Goal: Check status: Check status

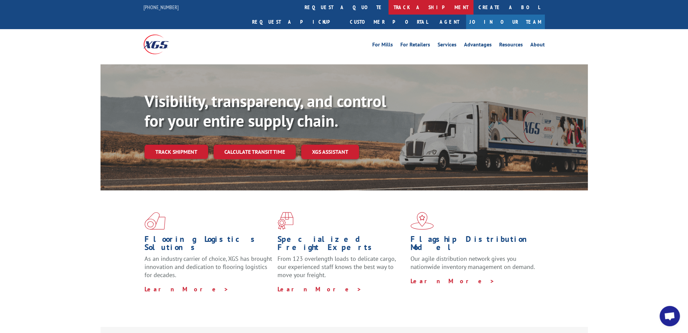
click at [388, 6] on link "track a shipment" at bounding box center [430, 7] width 85 height 15
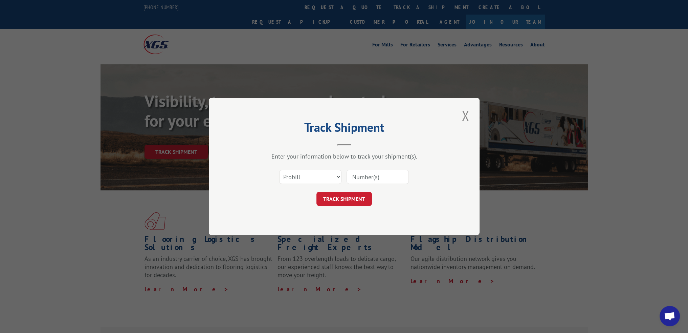
click at [293, 184] on div "Select category... Probill BOL PO" at bounding box center [344, 176] width 203 height 22
drag, startPoint x: 295, startPoint y: 176, endPoint x: 294, endPoint y: 181, distance: 4.9
click at [295, 176] on select "Select category... Probill BOL PO" at bounding box center [310, 176] width 62 height 14
select select "bol"
click at [279, 169] on select "Select category... Probill BOL PO" at bounding box center [310, 176] width 62 height 14
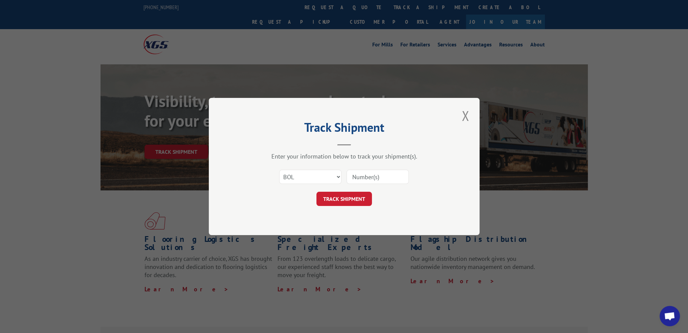
drag, startPoint x: 377, startPoint y: 180, endPoint x: 370, endPoint y: 182, distance: 6.9
click at [377, 180] on input at bounding box center [377, 176] width 62 height 14
paste input "55A1206"
type input "55A1206"
click at [350, 196] on button "TRACK SHIPMENT" at bounding box center [343, 198] width 55 height 14
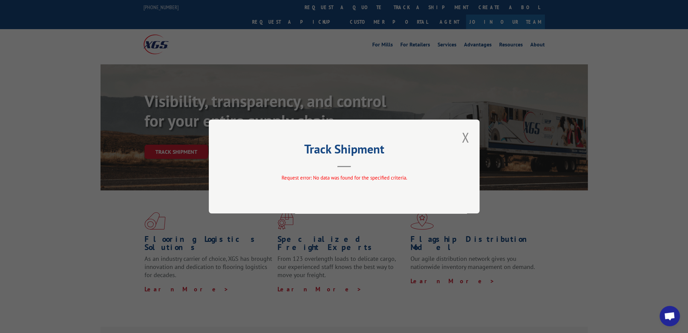
drag, startPoint x: 465, startPoint y: 139, endPoint x: 432, endPoint y: 130, distance: 34.2
click at [465, 139] on button "Close modal" at bounding box center [465, 137] width 12 height 19
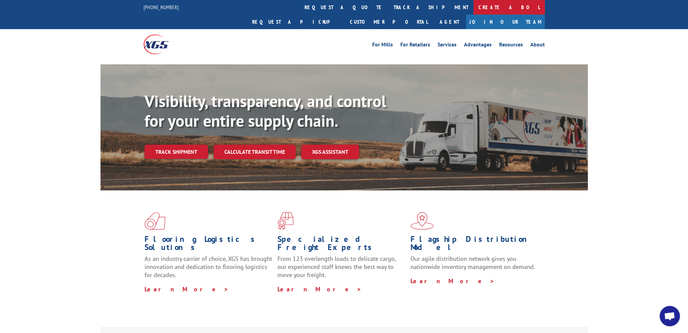
click at [473, 5] on link "Create a BOL" at bounding box center [508, 7] width 71 height 15
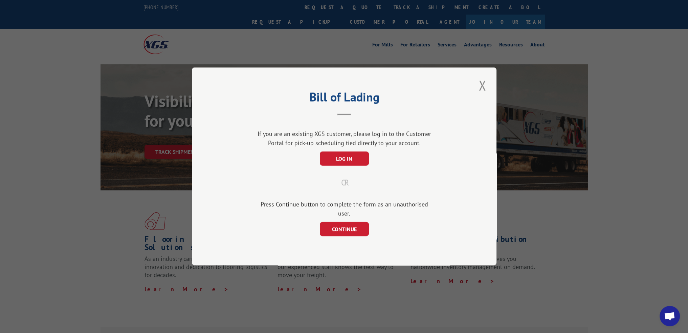
click at [366, 44] on div "Bill of Lading If you are an existing XGS customer, please log in to the Custom…" at bounding box center [344, 166] width 688 height 333
drag, startPoint x: 484, startPoint y: 96, endPoint x: 413, endPoint y: 43, distance: 88.8
click at [478, 92] on button "Close modal" at bounding box center [482, 85] width 12 height 19
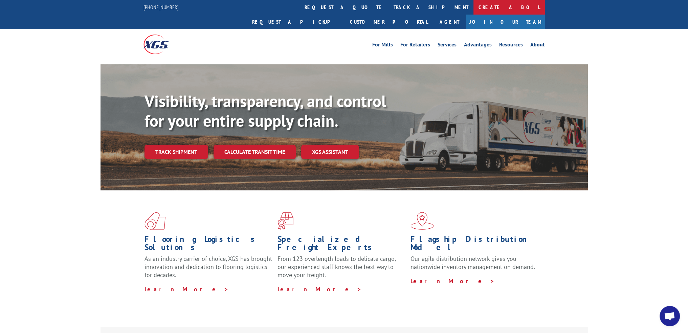
click at [473, 6] on link "Create a BOL" at bounding box center [508, 7] width 71 height 15
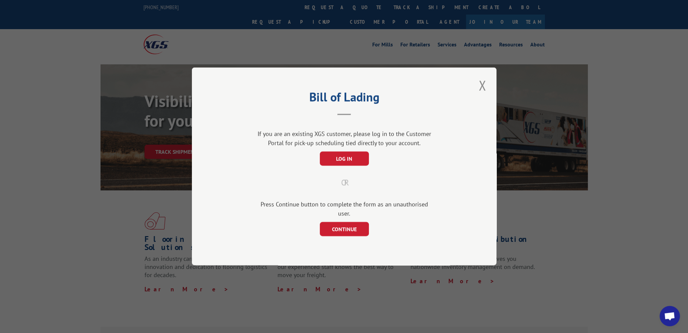
click at [471, 85] on div "Bill of Lading If you are an existing XGS customer, please log in to the Custom…" at bounding box center [344, 166] width 304 height 198
drag, startPoint x: 494, startPoint y: 93, endPoint x: 483, endPoint y: 90, distance: 11.2
click at [493, 93] on div "Bill of Lading If you are an existing XGS customer, please log in to the Custom…" at bounding box center [344, 166] width 304 height 198
click at [483, 90] on button "Close modal" at bounding box center [482, 85] width 12 height 19
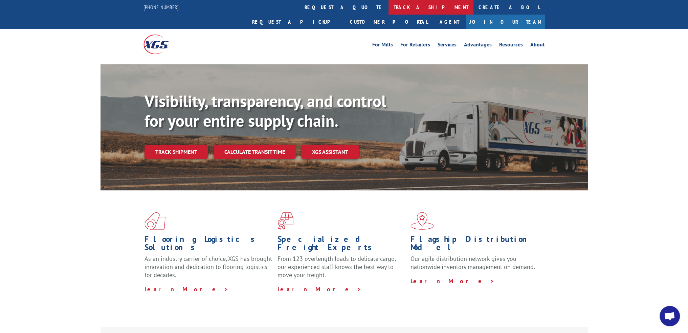
click at [388, 6] on link "track a shipment" at bounding box center [430, 7] width 85 height 15
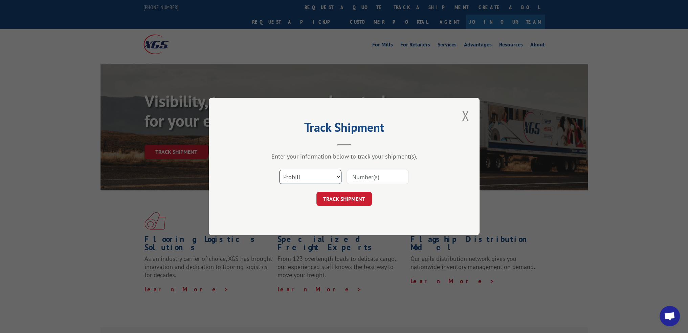
click at [309, 177] on select "Select category... Probill BOL PO" at bounding box center [310, 176] width 62 height 14
select select "bol"
click at [279, 169] on select "Select category... Probill BOL PO" at bounding box center [310, 176] width 62 height 14
click at [371, 169] on input at bounding box center [377, 176] width 62 height 14
paste input "55T3122"
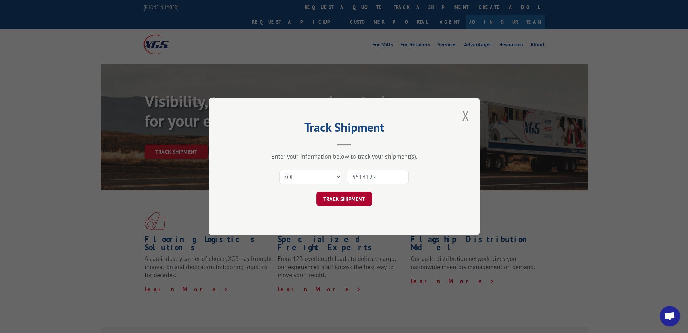
type input "55T3122"
click at [352, 197] on button "TRACK SHIPMENT" at bounding box center [343, 198] width 55 height 14
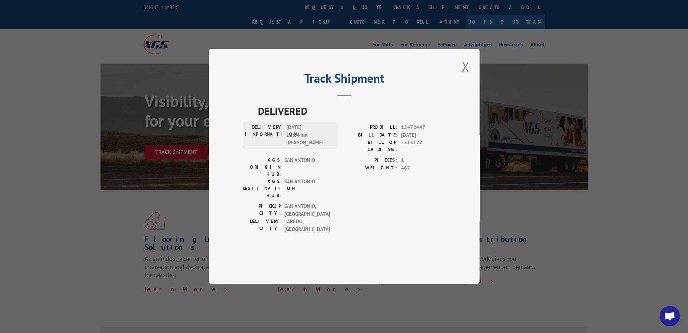
click at [414, 132] on span "15472447" at bounding box center [423, 128] width 45 height 8
copy span "15472447"
click at [417, 132] on span "15472447" at bounding box center [423, 128] width 45 height 8
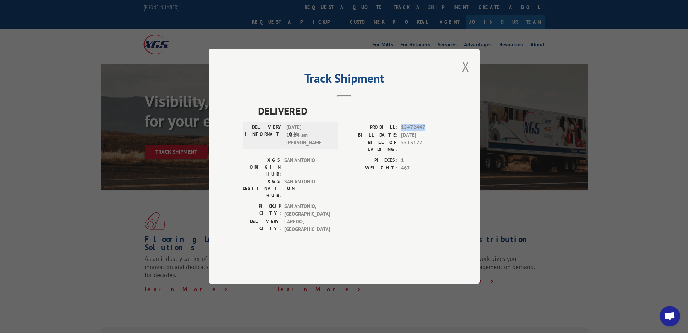
click at [409, 132] on span "15472447" at bounding box center [423, 128] width 45 height 8
click at [458, 80] on div "Track Shipment DELIVERED DELIVERY INFORMATION: [DATE] 11:04 am [PERSON_NAME] PR…" at bounding box center [344, 166] width 271 height 235
click at [471, 88] on div "Track Shipment DELIVERED DELIVERY INFORMATION: [DATE] 11:04 am [PERSON_NAME] PR…" at bounding box center [344, 166] width 271 height 235
click at [466, 76] on button "Close modal" at bounding box center [465, 66] width 12 height 19
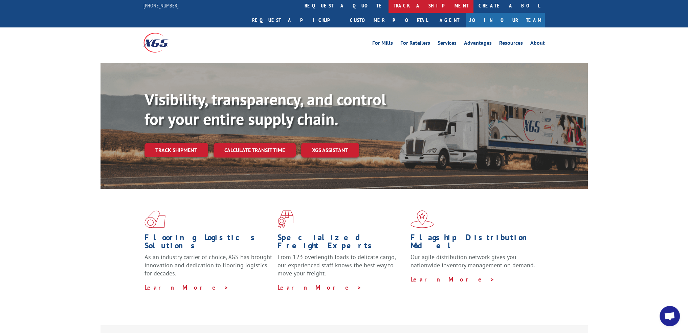
click at [337, 13] on div "[PHONE_NUMBER] request a quote track a shipment Create a BOL Request a pickup C…" at bounding box center [344, 28] width 688 height 60
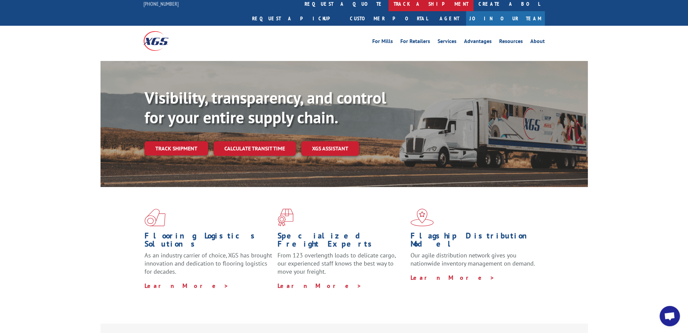
click at [388, 6] on link "track a shipment" at bounding box center [430, 4] width 85 height 15
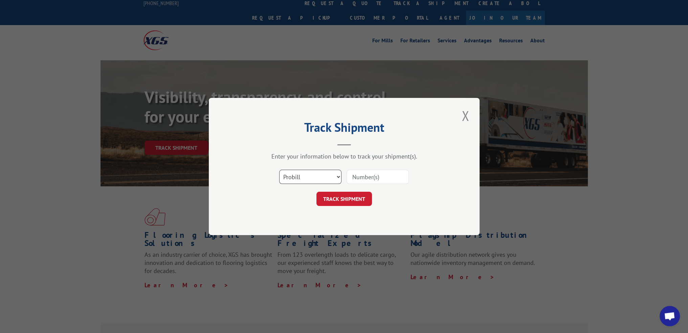
drag, startPoint x: 301, startPoint y: 178, endPoint x: 299, endPoint y: 183, distance: 5.0
click at [301, 178] on select "Select category... Probill BOL PO" at bounding box center [310, 176] width 62 height 14
select select "bol"
click at [279, 169] on select "Select category... Probill BOL PO" at bounding box center [310, 176] width 62 height 14
drag, startPoint x: 365, startPoint y: 173, endPoint x: 363, endPoint y: 176, distance: 3.9
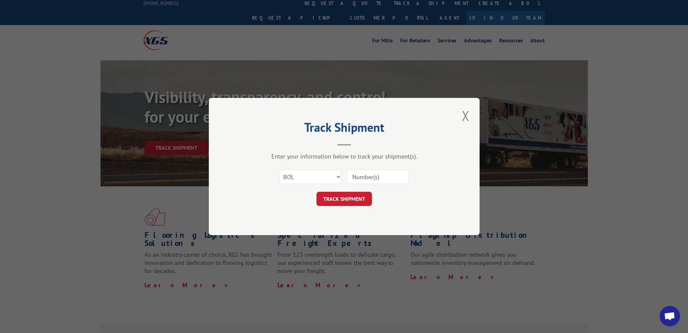
click at [365, 173] on input at bounding box center [377, 176] width 62 height 14
paste input "56C4896"
type input "56C4896"
click at [347, 198] on button "TRACK SHIPMENT" at bounding box center [343, 198] width 55 height 14
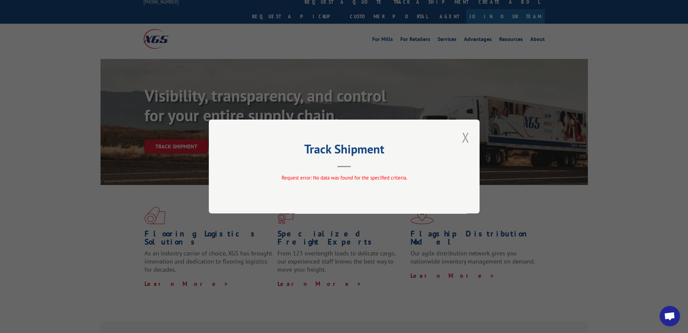
scroll to position [6, 0]
click at [468, 139] on button "Close modal" at bounding box center [465, 137] width 12 height 19
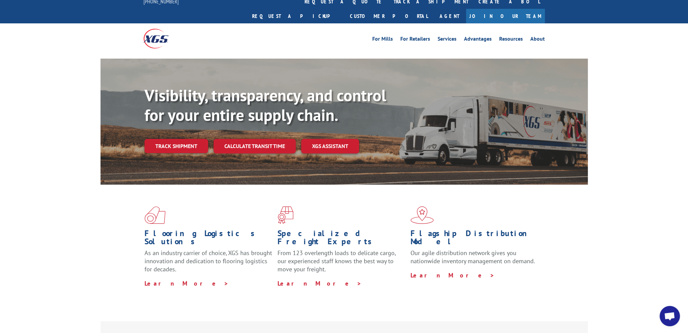
scroll to position [0, 0]
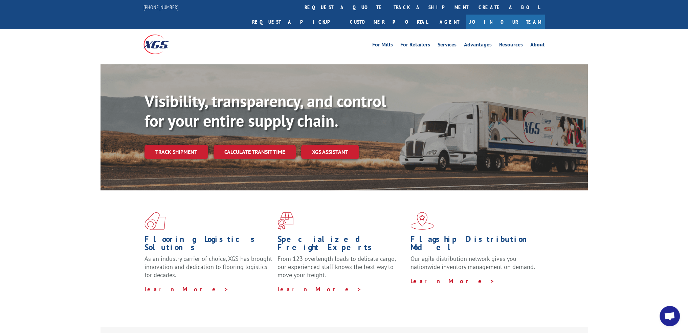
click at [388, 11] on link "track a shipment" at bounding box center [430, 7] width 85 height 15
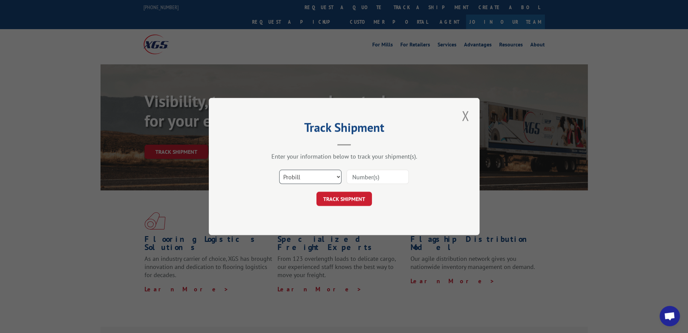
click at [324, 176] on select "Select category... Probill BOL PO" at bounding box center [310, 176] width 62 height 14
select select "bol"
click at [279, 169] on select "Select category... Probill BOL PO" at bounding box center [310, 176] width 62 height 14
click at [368, 182] on input at bounding box center [377, 176] width 62 height 14
paste input "55N1142"
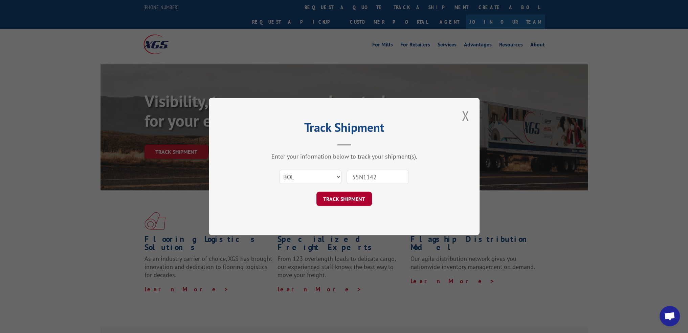
type input "55N1142"
click at [346, 201] on button "TRACK SHIPMENT" at bounding box center [343, 198] width 55 height 14
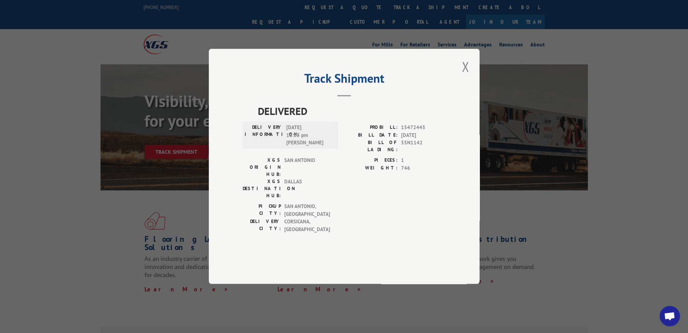
click at [406, 132] on span "15472445" at bounding box center [423, 128] width 45 height 8
copy span "15472445"
drag, startPoint x: 463, startPoint y: 88, endPoint x: 425, endPoint y: 56, distance: 48.8
click at [463, 76] on button "Close modal" at bounding box center [465, 66] width 12 height 19
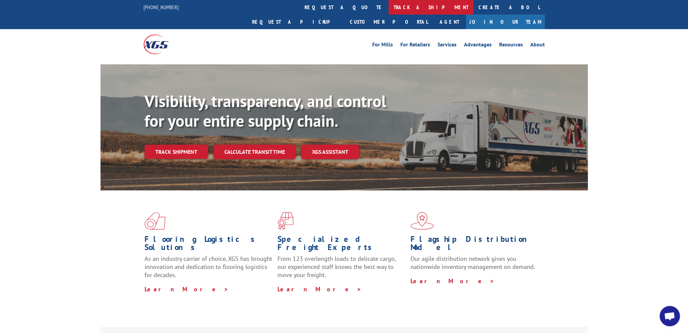
click at [388, 7] on link "track a shipment" at bounding box center [430, 7] width 85 height 15
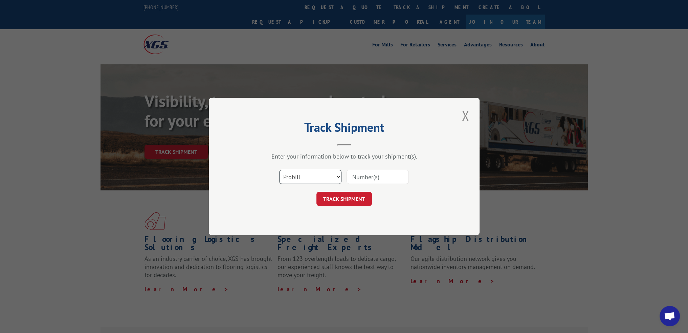
click at [323, 176] on select "Select category... Probill BOL PO" at bounding box center [310, 176] width 62 height 14
select select "bol"
click at [279, 169] on select "Select category... Probill BOL PO" at bounding box center [310, 176] width 62 height 14
click at [364, 182] on input at bounding box center [377, 176] width 62 height 14
paste input "55Y1591"
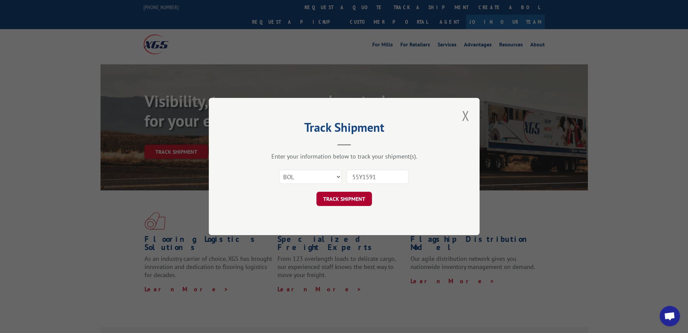
type input "55Y1591"
click at [344, 199] on button "TRACK SHIPMENT" at bounding box center [343, 198] width 55 height 14
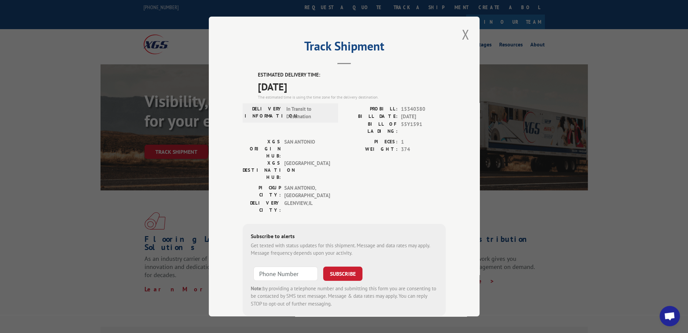
click at [405, 108] on span "15340380" at bounding box center [423, 109] width 45 height 8
copy span "15340380"
click at [461, 41] on button "Close modal" at bounding box center [465, 34] width 12 height 19
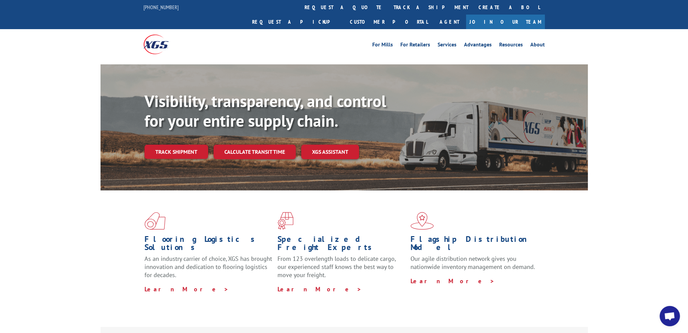
click at [388, 13] on link "track a shipment" at bounding box center [430, 7] width 85 height 15
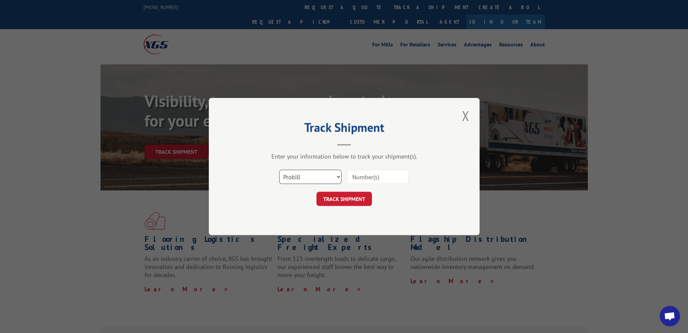
click at [304, 178] on select "Select category... Probill BOL PO" at bounding box center [310, 176] width 62 height 14
select select "bol"
click at [279, 169] on select "Select category... Probill BOL PO" at bounding box center [310, 176] width 62 height 14
click at [371, 173] on input at bounding box center [377, 176] width 62 height 14
paste input "56E0102"
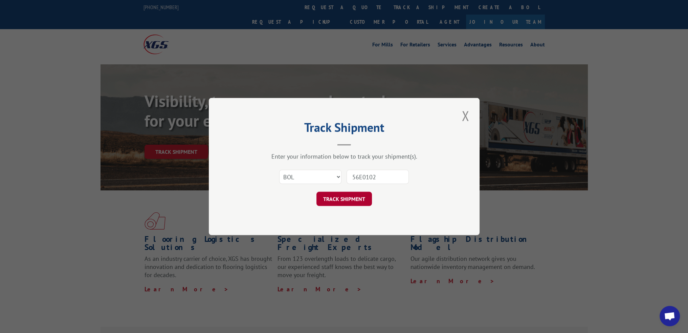
type input "56E0102"
click at [348, 199] on button "TRACK SHIPMENT" at bounding box center [343, 198] width 55 height 14
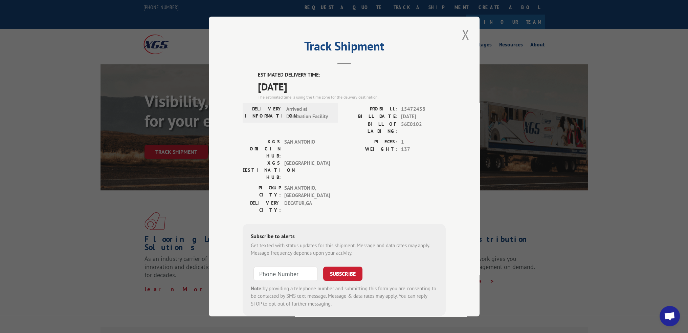
click at [409, 107] on span "15472438" at bounding box center [423, 109] width 45 height 8
copy span "15472438"
drag, startPoint x: 466, startPoint y: 37, endPoint x: 424, endPoint y: 22, distance: 44.7
click at [466, 37] on button "Close modal" at bounding box center [465, 34] width 12 height 19
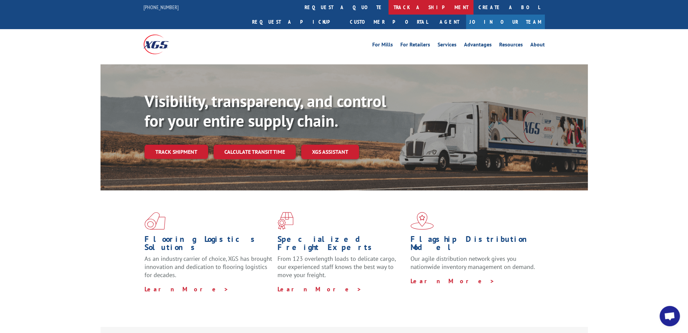
click at [388, 7] on link "track a shipment" at bounding box center [430, 7] width 85 height 15
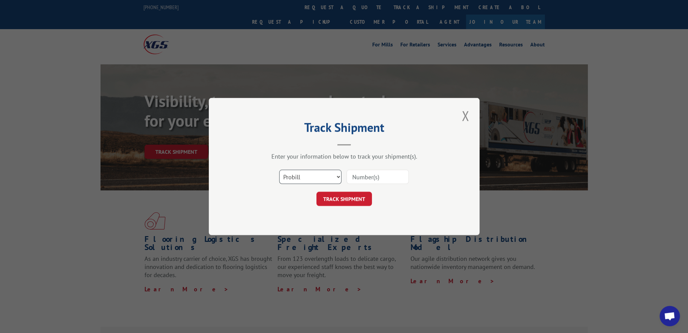
drag, startPoint x: 328, startPoint y: 177, endPoint x: 326, endPoint y: 181, distance: 4.7
click at [328, 177] on select "Select category... Probill BOL PO" at bounding box center [310, 176] width 62 height 14
select select "bol"
click at [279, 169] on select "Select category... Probill BOL PO" at bounding box center [310, 176] width 62 height 14
drag, startPoint x: 374, startPoint y: 176, endPoint x: 368, endPoint y: 193, distance: 18.4
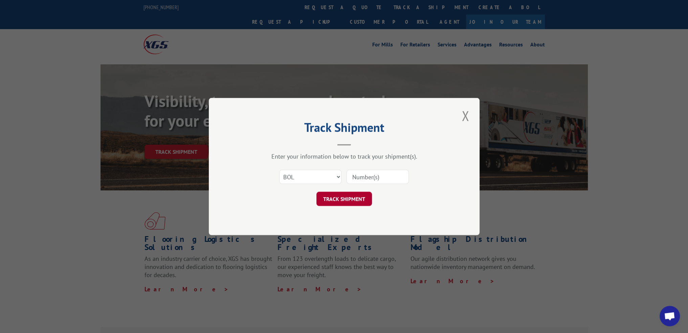
click at [374, 177] on input at bounding box center [377, 176] width 62 height 14
paste input "56E2622"
type input "56E2622"
click at [349, 196] on button "TRACK SHIPMENT" at bounding box center [343, 198] width 55 height 14
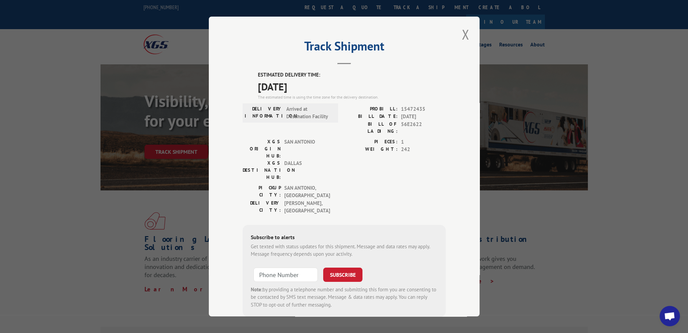
click at [410, 110] on span "15472435" at bounding box center [423, 109] width 45 height 8
drag, startPoint x: 411, startPoint y: 110, endPoint x: 417, endPoint y: 113, distance: 6.4
click at [413, 111] on span "15472435" at bounding box center [423, 109] width 45 height 8
click at [414, 106] on span "15472435" at bounding box center [423, 109] width 45 height 8
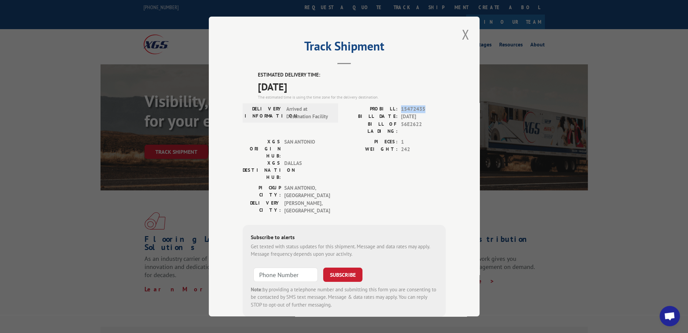
copy span "15472435"
drag, startPoint x: 459, startPoint y: 40, endPoint x: 447, endPoint y: 39, distance: 11.9
click at [459, 40] on button "Close modal" at bounding box center [465, 34] width 12 height 19
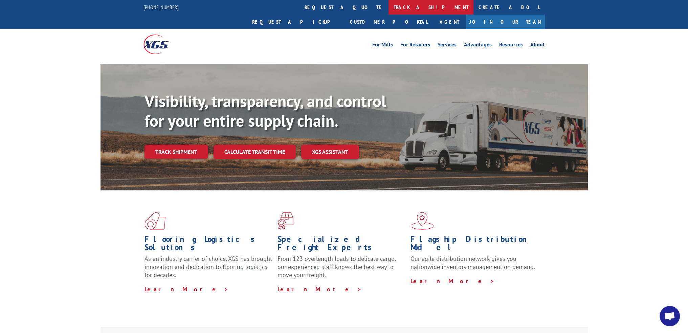
click at [388, 9] on link "track a shipment" at bounding box center [430, 7] width 85 height 15
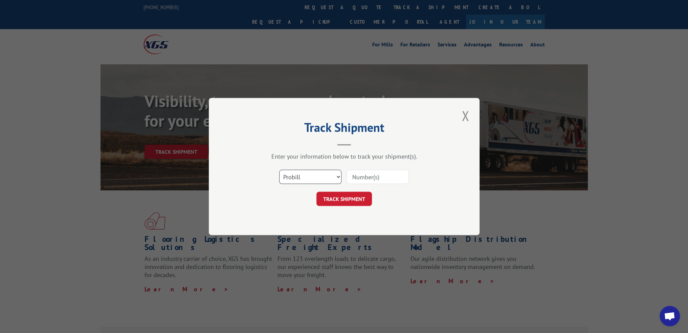
click at [313, 181] on select "Select category... Probill BOL PO" at bounding box center [310, 176] width 62 height 14
select select "bol"
click at [279, 169] on select "Select category... Probill BOL PO" at bounding box center [310, 176] width 62 height 14
drag, startPoint x: 382, startPoint y: 177, endPoint x: 376, endPoint y: 180, distance: 6.5
click at [382, 177] on input at bounding box center [377, 176] width 62 height 14
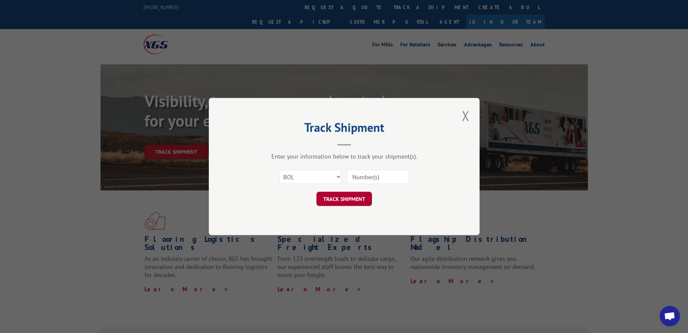
paste input "56M9384"
type input "56M9384"
click at [341, 202] on button "TRACK SHIPMENT" at bounding box center [343, 198] width 55 height 14
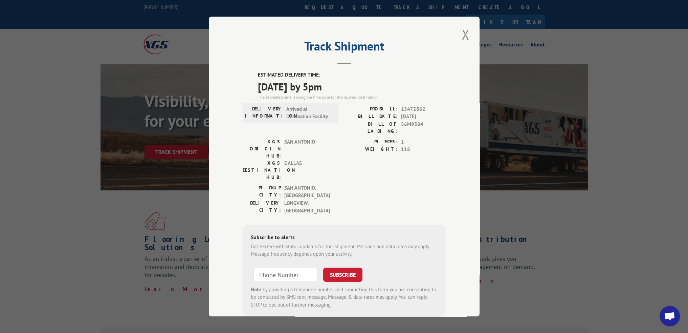
click at [405, 108] on span "15472862" at bounding box center [423, 109] width 45 height 8
copy span "15472862"
click at [470, 32] on div "Track Shipment ESTIMATED DELIVERY TIME: [DATE] by 5pm The estimated time is usi…" at bounding box center [344, 166] width 271 height 299
click at [467, 34] on button "Close modal" at bounding box center [465, 34] width 12 height 19
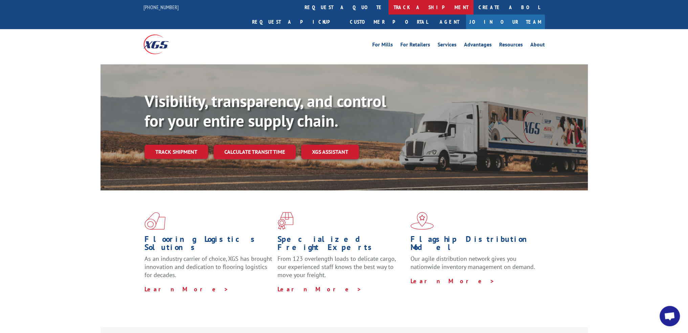
click at [388, 3] on link "track a shipment" at bounding box center [430, 7] width 85 height 15
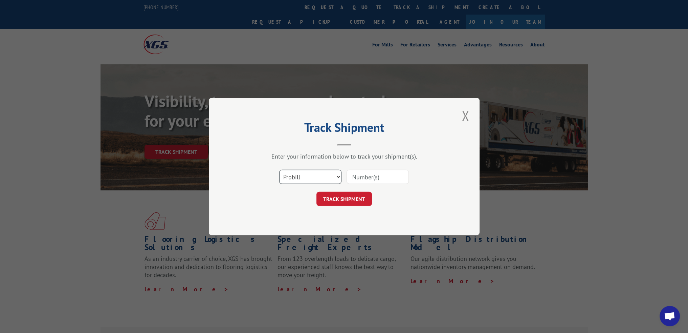
click at [311, 174] on select "Select category... Probill BOL PO" at bounding box center [310, 176] width 62 height 14
select select "bol"
click at [279, 169] on select "Select category... Probill BOL PO" at bounding box center [310, 176] width 62 height 14
drag, startPoint x: 370, startPoint y: 176, endPoint x: 348, endPoint y: 197, distance: 31.1
click at [370, 176] on input at bounding box center [377, 176] width 62 height 14
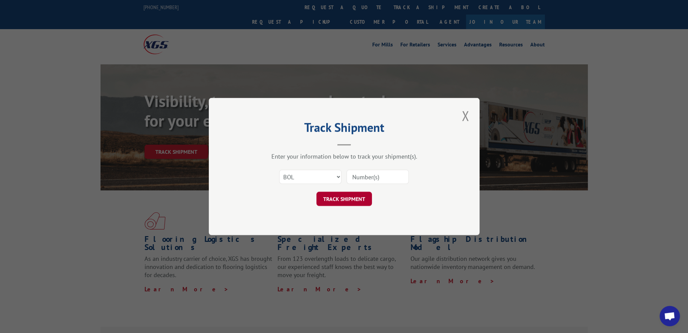
paste input "56P5045"
type input "56P5045"
click at [348, 199] on button "TRACK SHIPMENT" at bounding box center [343, 198] width 55 height 14
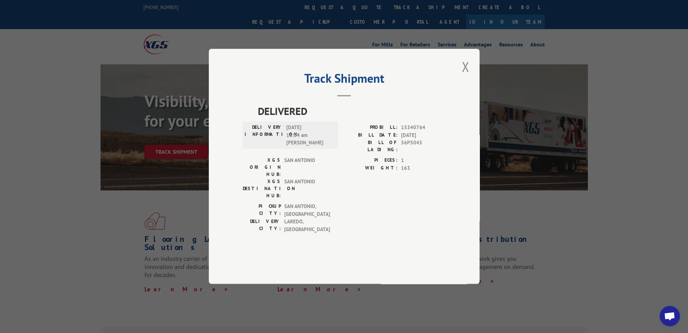
click at [414, 132] on span "15340764" at bounding box center [423, 128] width 45 height 8
copy span "15340764"
click at [466, 76] on button "Close modal" at bounding box center [465, 66] width 12 height 19
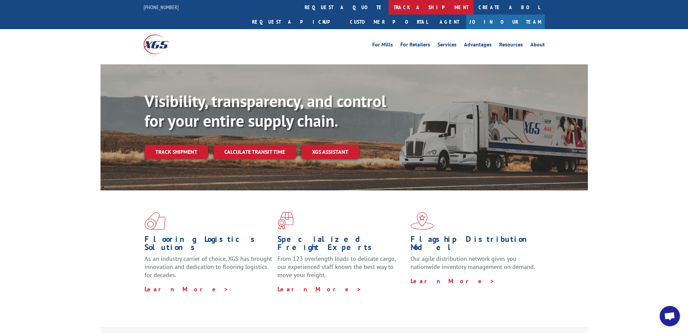
click at [388, 10] on link "track a shipment" at bounding box center [430, 7] width 85 height 15
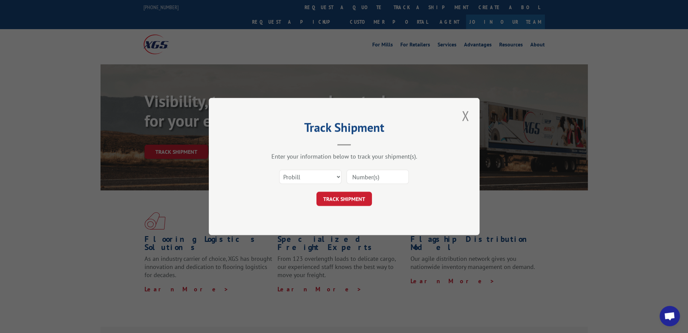
click at [299, 189] on form "Select category... Probill BOL PO TRACK SHIPMENT" at bounding box center [344, 185] width 203 height 40
click at [304, 174] on select "Select category... Probill BOL PO" at bounding box center [310, 176] width 62 height 14
select select "bol"
click at [279, 169] on select "Select category... Probill BOL PO" at bounding box center [310, 176] width 62 height 14
click at [363, 183] on input at bounding box center [377, 176] width 62 height 14
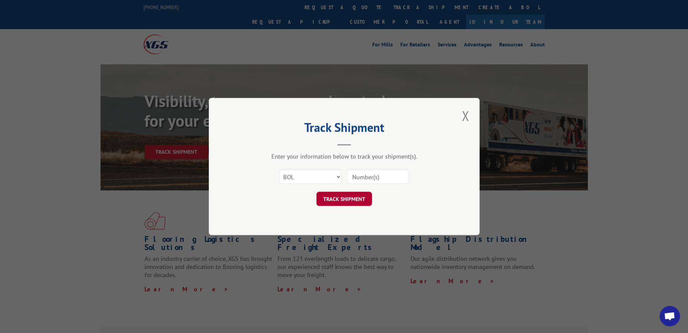
paste input "55V3342"
type input "55V3342"
click at [347, 201] on button "TRACK SHIPMENT" at bounding box center [343, 198] width 55 height 14
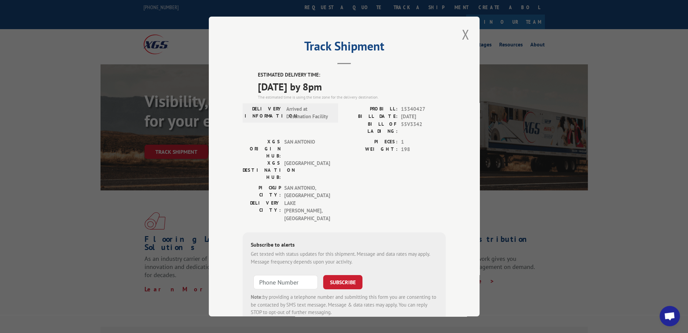
click at [413, 108] on span "15340427" at bounding box center [423, 109] width 45 height 8
copy span "15340427"
click at [463, 38] on button "Close modal" at bounding box center [465, 34] width 12 height 19
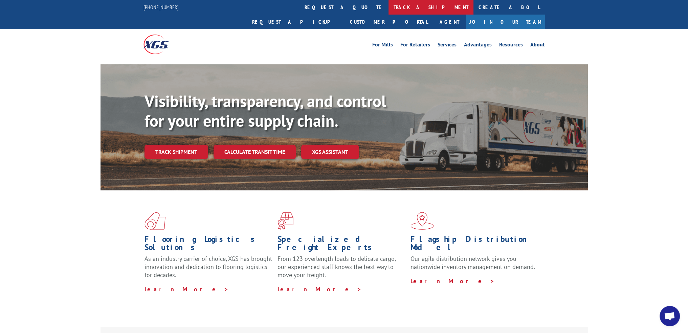
click at [388, 10] on link "track a shipment" at bounding box center [430, 7] width 85 height 15
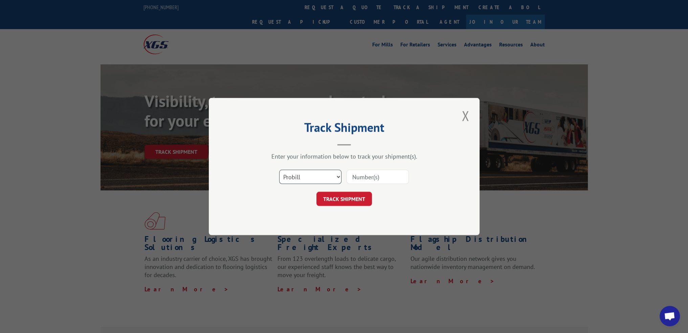
click at [308, 177] on select "Select category... Probill BOL PO" at bounding box center [310, 176] width 62 height 14
select select "bol"
click at [279, 169] on select "Select category... Probill BOL PO" at bounding box center [310, 176] width 62 height 14
click at [374, 175] on input at bounding box center [377, 176] width 62 height 14
paste input "55V3552"
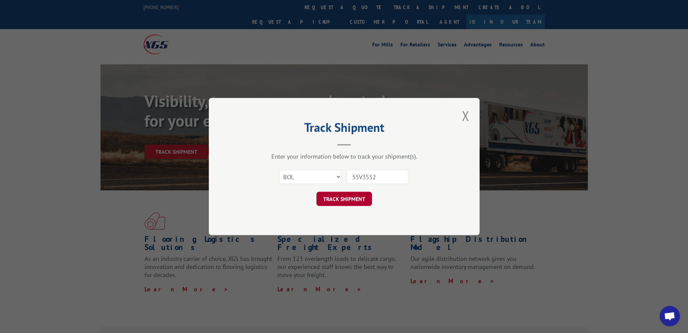
type input "55V3552"
click at [344, 199] on button "TRACK SHIPMENT" at bounding box center [343, 198] width 55 height 14
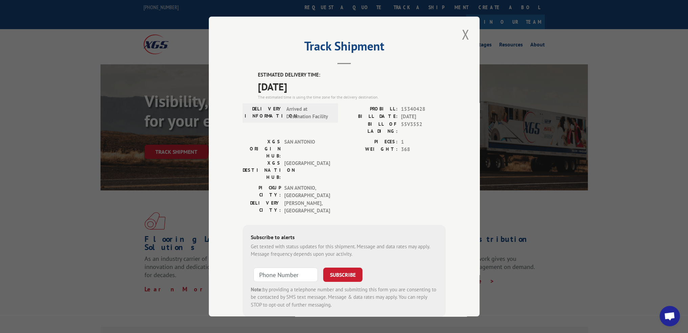
click at [408, 108] on span "15340428" at bounding box center [423, 109] width 45 height 8
copy span "15340428"
drag, startPoint x: 470, startPoint y: 50, endPoint x: 469, endPoint y: 46, distance: 3.5
click at [470, 50] on div "Track Shipment ESTIMATED DELIVERY TIME: [DATE] The estimated time is using the …" at bounding box center [344, 166] width 271 height 299
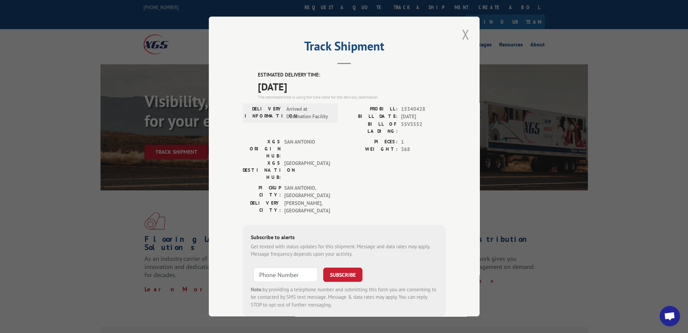
click at [465, 35] on button "Close modal" at bounding box center [465, 34] width 12 height 19
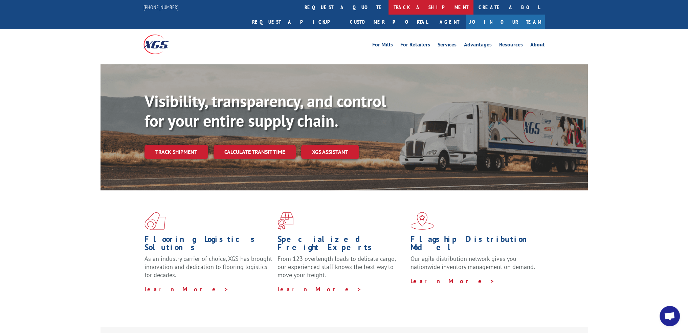
click at [388, 7] on link "track a shipment" at bounding box center [430, 7] width 85 height 15
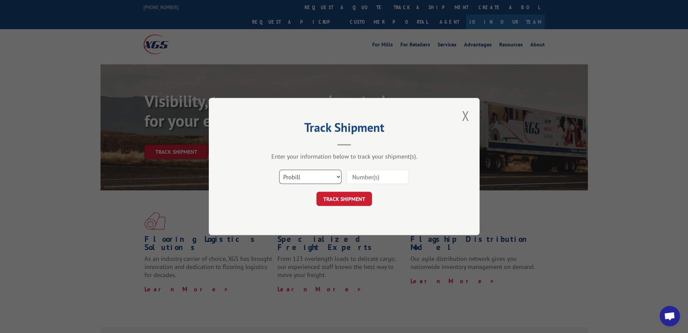
drag, startPoint x: 302, startPoint y: 178, endPoint x: 302, endPoint y: 182, distance: 4.1
click at [302, 178] on select "Select category... Probill BOL PO" at bounding box center [310, 176] width 62 height 14
select select "bol"
click at [279, 169] on select "Select category... Probill BOL PO" at bounding box center [310, 176] width 62 height 14
click at [374, 180] on input at bounding box center [377, 176] width 62 height 14
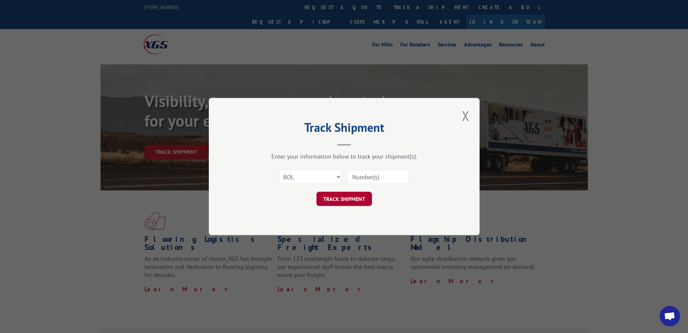
paste input "56E9611"
type input "56E9611"
click at [341, 199] on button "TRACK SHIPMENT" at bounding box center [343, 198] width 55 height 14
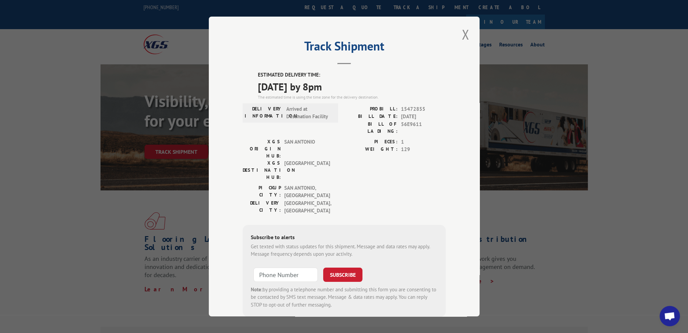
click at [415, 108] on span "15472855" at bounding box center [423, 109] width 45 height 8
copy span "15472855"
click at [468, 33] on div "Track Shipment ESTIMATED DELIVERY TIME: [DATE] by 8pm The estimated time is usi…" at bounding box center [344, 166] width 271 height 299
click at [465, 34] on button "Close modal" at bounding box center [465, 34] width 12 height 19
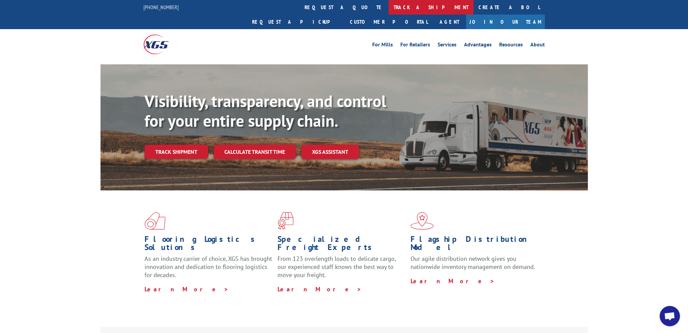
click at [388, 5] on link "track a shipment" at bounding box center [430, 7] width 85 height 15
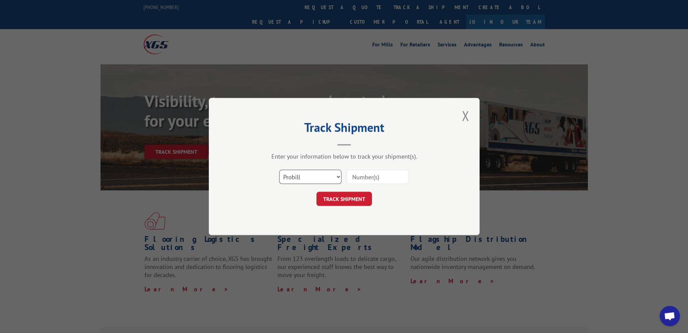
click at [309, 177] on select "Select category... Probill BOL PO" at bounding box center [310, 176] width 62 height 14
select select "bol"
click at [279, 169] on select "Select category... Probill BOL PO" at bounding box center [310, 176] width 62 height 14
drag, startPoint x: 375, startPoint y: 174, endPoint x: 374, endPoint y: 183, distance: 9.6
click at [376, 174] on input at bounding box center [377, 176] width 62 height 14
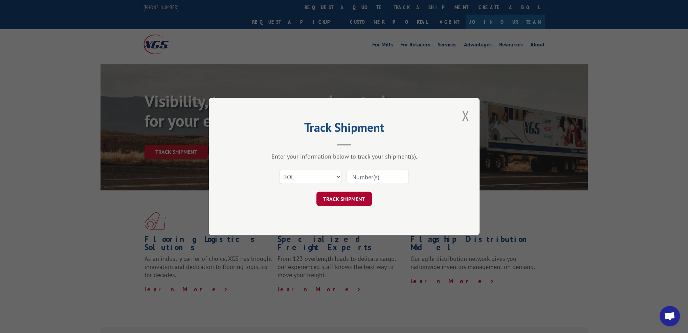
paste input "56G5898"
type input "56G5898"
click at [347, 201] on button "TRACK SHIPMENT" at bounding box center [343, 198] width 55 height 14
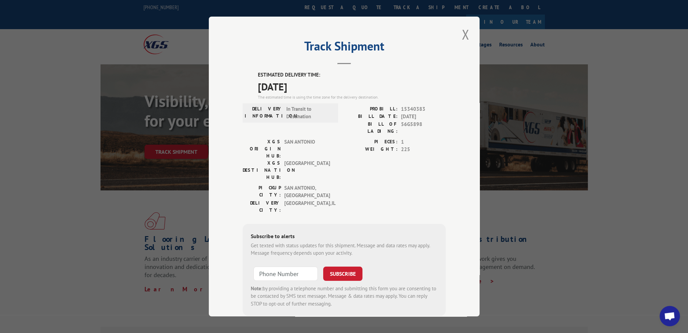
click at [409, 106] on span "15340383" at bounding box center [423, 109] width 45 height 8
drag, startPoint x: 409, startPoint y: 106, endPoint x: 413, endPoint y: 108, distance: 3.6
click at [410, 107] on span "15340383" at bounding box center [423, 109] width 45 height 8
click at [470, 36] on div "Track Shipment ESTIMATED DELIVERY TIME: [DATE] The estimated time is using the …" at bounding box center [344, 166] width 271 height 299
click at [459, 35] on button "Close modal" at bounding box center [465, 34] width 12 height 19
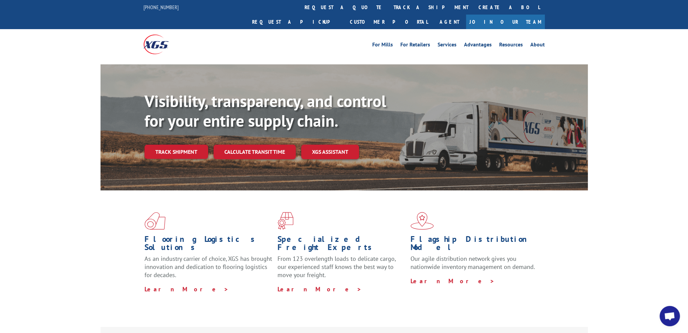
drag, startPoint x: 317, startPoint y: 9, endPoint x: 318, endPoint y: 21, distance: 12.2
click at [388, 9] on link "track a shipment" at bounding box center [430, 7] width 85 height 15
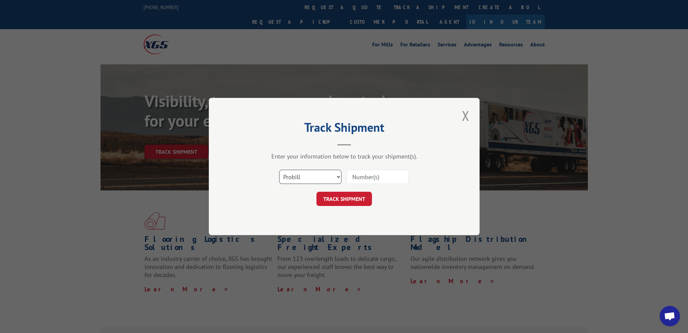
click at [297, 180] on select "Select category... Probill BOL PO" at bounding box center [310, 176] width 62 height 14
select select "bol"
click at [279, 169] on select "Select category... Probill BOL PO" at bounding box center [310, 176] width 62 height 14
click at [373, 180] on input at bounding box center [377, 176] width 62 height 14
paste input "56G5512"
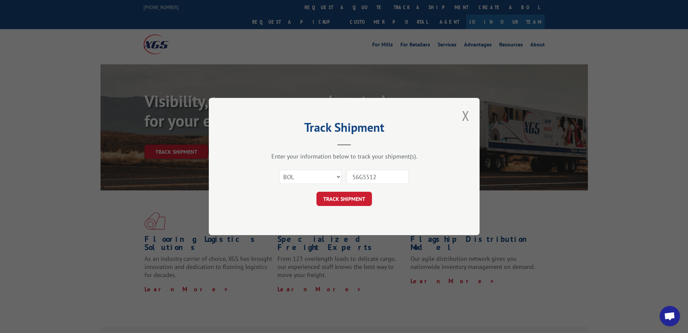
type input "56G5512"
click at [350, 198] on button "TRACK SHIPMENT" at bounding box center [343, 198] width 55 height 14
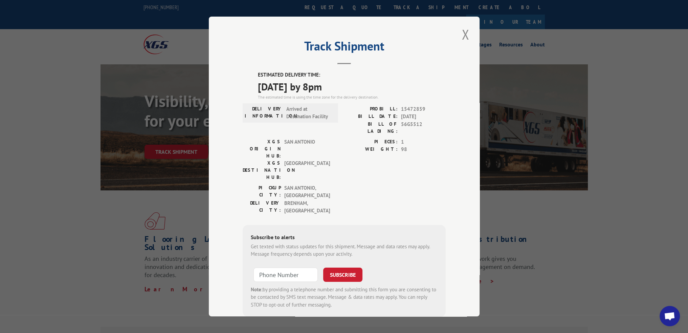
click at [403, 105] on span "15472859" at bounding box center [423, 109] width 45 height 8
click at [415, 111] on span "15472859" at bounding box center [423, 109] width 45 height 8
click at [408, 105] on span "15472859" at bounding box center [423, 109] width 45 height 8
click at [465, 32] on button "Close modal" at bounding box center [465, 34] width 12 height 19
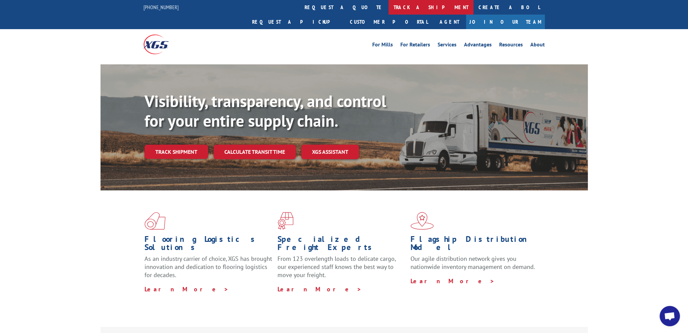
click at [388, 9] on link "track a shipment" at bounding box center [430, 7] width 85 height 15
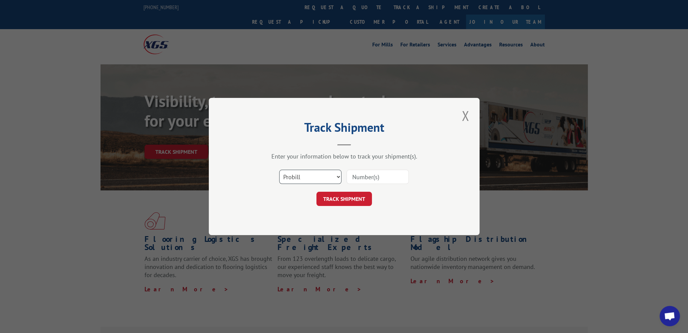
drag, startPoint x: 311, startPoint y: 177, endPoint x: 311, endPoint y: 183, distance: 6.1
click at [311, 177] on select "Select category... Probill BOL PO" at bounding box center [310, 176] width 62 height 14
select select "bol"
click at [279, 169] on select "Select category... Probill BOL PO" at bounding box center [310, 176] width 62 height 14
click at [366, 176] on input at bounding box center [377, 176] width 62 height 14
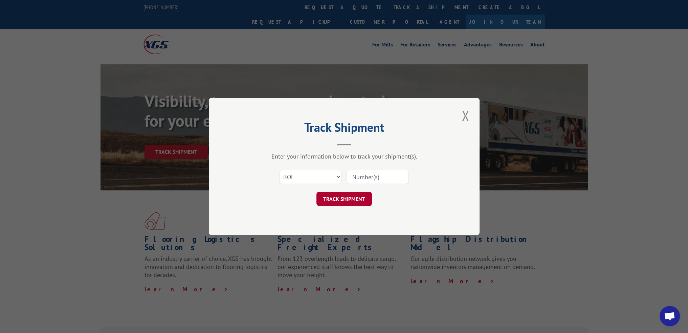
paste input "56K3024"
type input "56K3024"
click at [343, 206] on div "Track Shipment Enter your information below to track your shipment(s). Select c…" at bounding box center [344, 166] width 271 height 137
click at [348, 195] on button "TRACK SHIPMENT" at bounding box center [343, 198] width 55 height 14
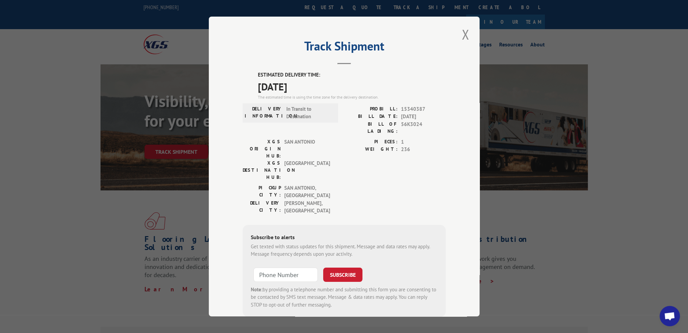
click at [413, 107] on span "15340387" at bounding box center [423, 109] width 45 height 8
click at [461, 35] on button "Close modal" at bounding box center [465, 34] width 12 height 19
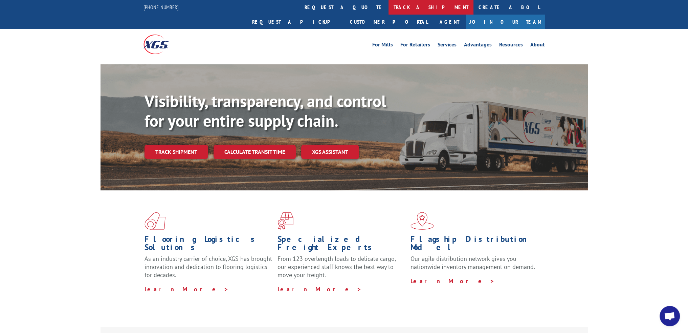
click at [388, 5] on link "track a shipment" at bounding box center [430, 7] width 85 height 15
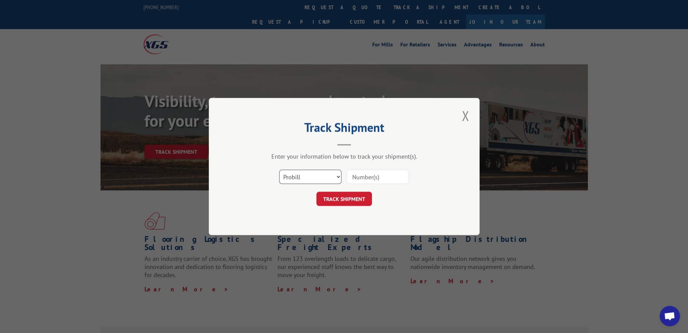
click at [309, 183] on select "Select category... Probill BOL PO" at bounding box center [310, 176] width 62 height 14
select select "bol"
click at [279, 169] on select "Select category... Probill BOL PO" at bounding box center [310, 176] width 62 height 14
click at [360, 182] on input at bounding box center [377, 176] width 62 height 14
paste input "56N0610"
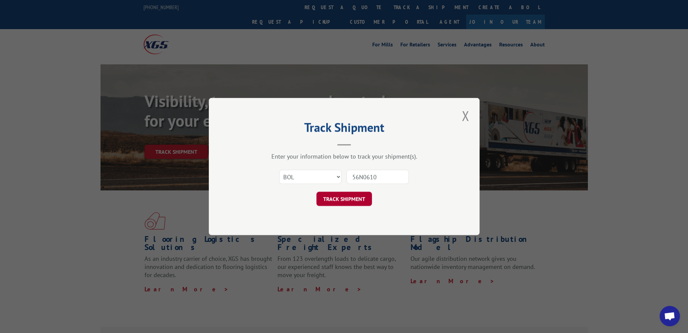
type input "56N0610"
click at [349, 202] on button "TRACK SHIPMENT" at bounding box center [343, 198] width 55 height 14
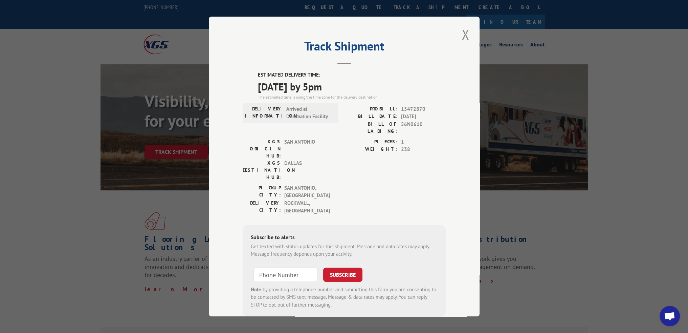
click at [411, 105] on span "15472870" at bounding box center [423, 109] width 45 height 8
click at [464, 36] on button "Close modal" at bounding box center [465, 34] width 12 height 19
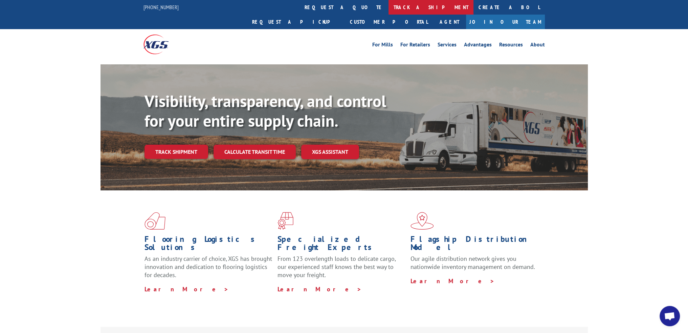
click at [388, 3] on link "track a shipment" at bounding box center [430, 7] width 85 height 15
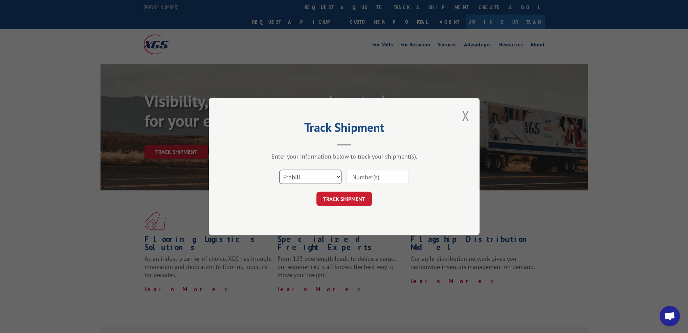
click at [296, 178] on select "Select category... Probill BOL PO" at bounding box center [310, 176] width 62 height 14
select select "bol"
click at [279, 169] on select "Select category... Probill BOL PO" at bounding box center [310, 176] width 62 height 14
click at [377, 179] on input at bounding box center [377, 176] width 62 height 14
paste input "56N8495"
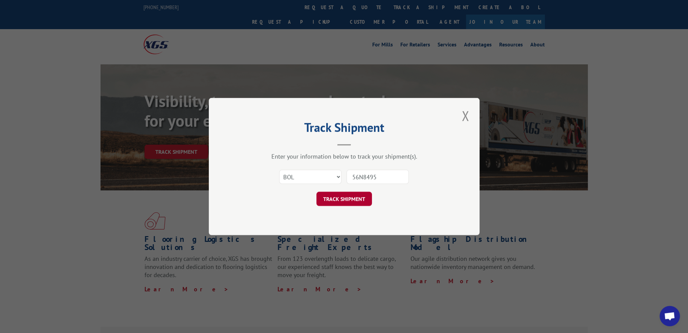
type input "56N8495"
click at [347, 199] on button "TRACK SHIPMENT" at bounding box center [343, 198] width 55 height 14
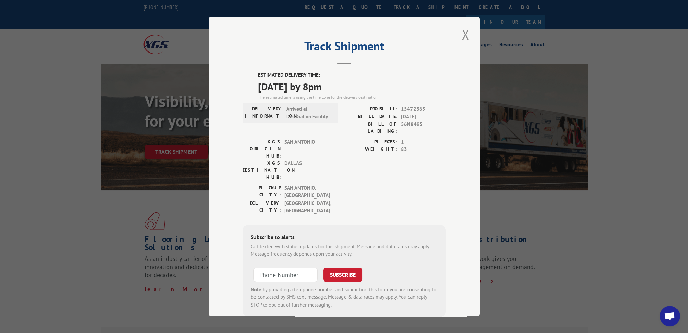
click at [408, 109] on span "15472865" at bounding box center [423, 109] width 45 height 8
click at [464, 38] on button "Close modal" at bounding box center [465, 34] width 12 height 19
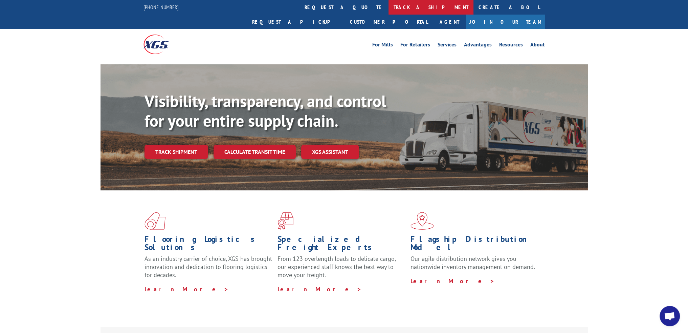
click at [388, 9] on link "track a shipment" at bounding box center [430, 7] width 85 height 15
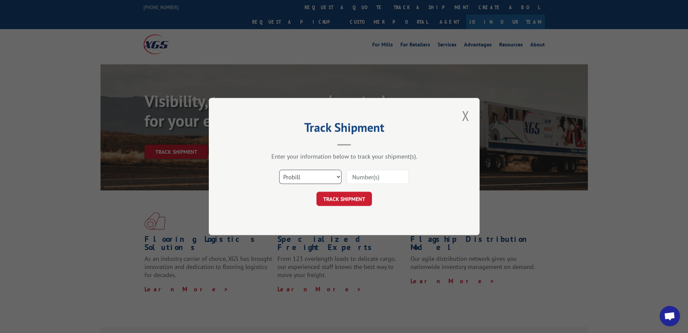
click at [306, 176] on select "Select category... Probill BOL PO" at bounding box center [310, 176] width 62 height 14
select select "bol"
click at [279, 169] on select "Select category... Probill BOL PO" at bounding box center [310, 176] width 62 height 14
click at [368, 173] on input at bounding box center [377, 176] width 62 height 14
paste input "56P5158"
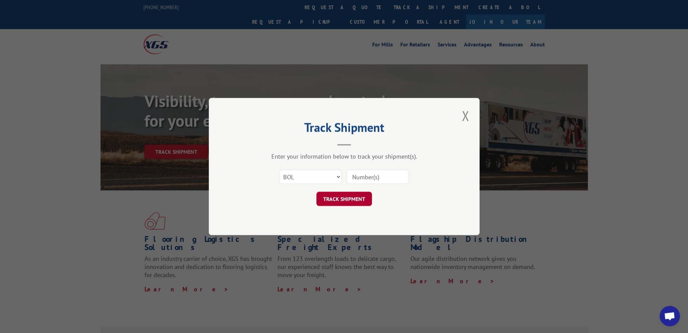
type input "56P5158"
click at [343, 199] on button "TRACK SHIPMENT" at bounding box center [343, 198] width 55 height 14
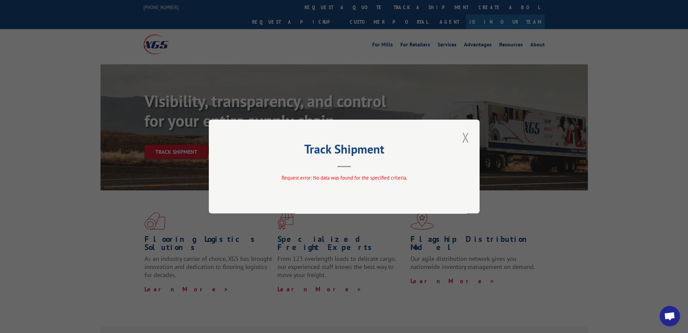
click at [467, 139] on button "Close modal" at bounding box center [465, 137] width 12 height 19
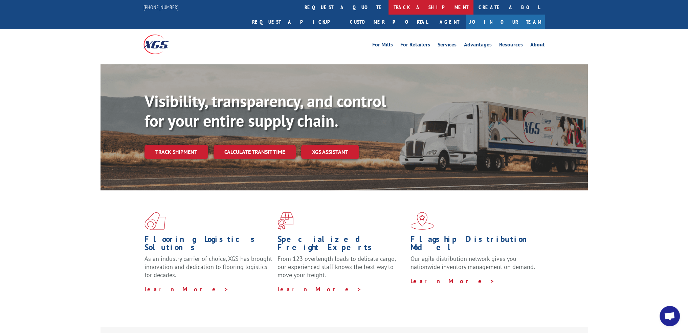
click at [388, 11] on link "track a shipment" at bounding box center [430, 7] width 85 height 15
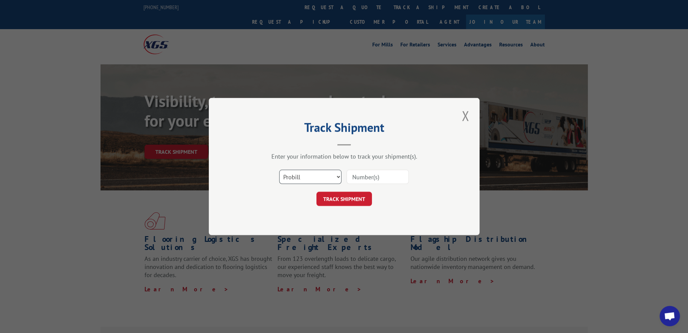
click at [320, 182] on select "Select category... Probill BOL PO" at bounding box center [310, 176] width 62 height 14
select select "bol"
click at [279, 169] on select "Select category... Probill BOL PO" at bounding box center [310, 176] width 62 height 14
click at [362, 179] on input at bounding box center [377, 176] width 62 height 14
paste input "56P4643"
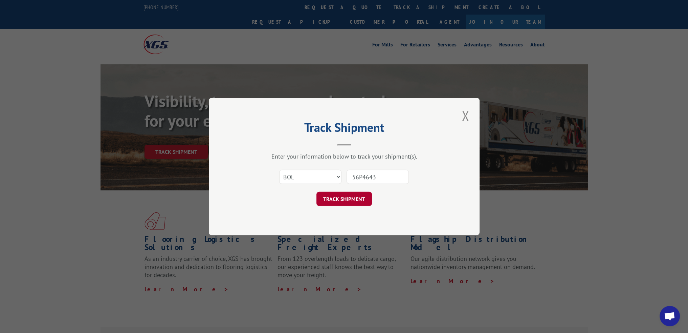
type input "56P4643"
click at [356, 194] on button "TRACK SHIPMENT" at bounding box center [343, 198] width 55 height 14
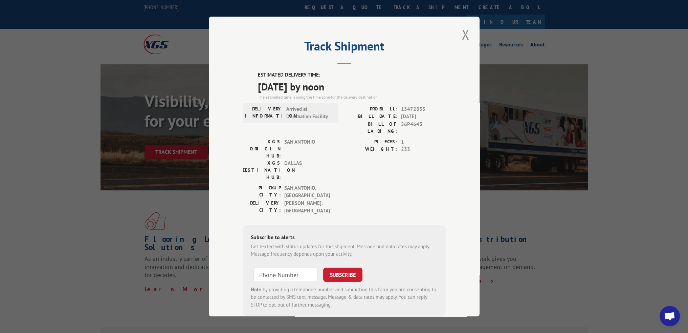
click at [408, 108] on span "15472853" at bounding box center [423, 109] width 45 height 8
click at [463, 35] on button "Close modal" at bounding box center [465, 34] width 12 height 19
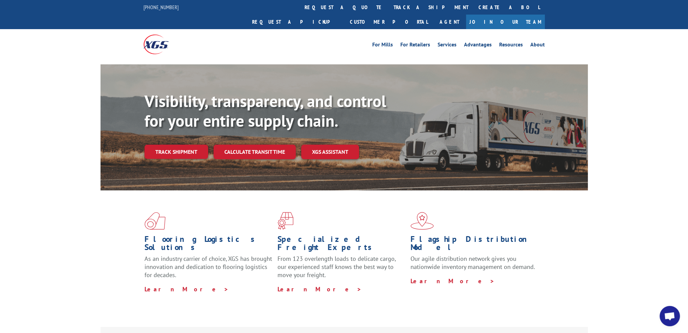
drag, startPoint x: 334, startPoint y: 7, endPoint x: 325, endPoint y: 39, distance: 32.3
click at [388, 7] on link "track a shipment" at bounding box center [430, 7] width 85 height 15
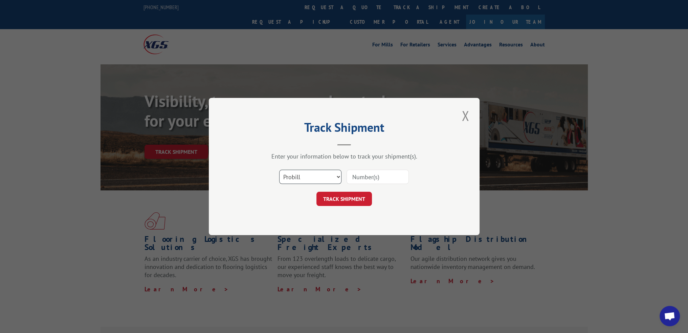
click at [316, 176] on select "Select category... Probill BOL PO" at bounding box center [310, 176] width 62 height 14
select select "bol"
click at [279, 169] on select "Select category... Probill BOL PO" at bounding box center [310, 176] width 62 height 14
click at [367, 175] on input at bounding box center [377, 176] width 62 height 14
paste input "56P5221"
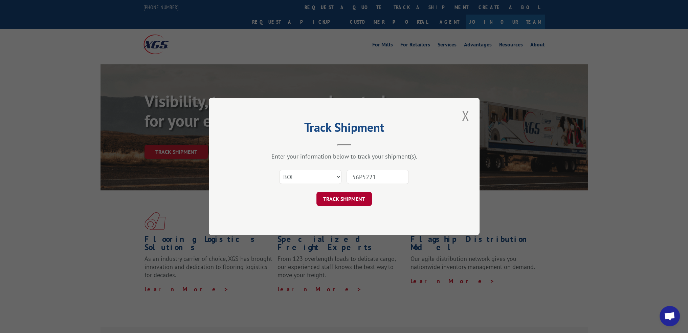
type input "56P5221"
click at [351, 198] on button "TRACK SHIPMENT" at bounding box center [343, 198] width 55 height 14
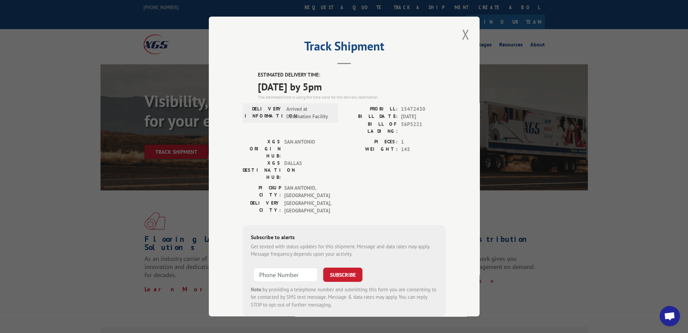
click at [414, 111] on span "15472430" at bounding box center [423, 109] width 45 height 8
click at [470, 34] on div "Track Shipment ESTIMATED DELIVERY TIME: [DATE] by 5pm The estimated time is usi…" at bounding box center [344, 166] width 271 height 299
click at [465, 35] on button "Close modal" at bounding box center [465, 34] width 12 height 19
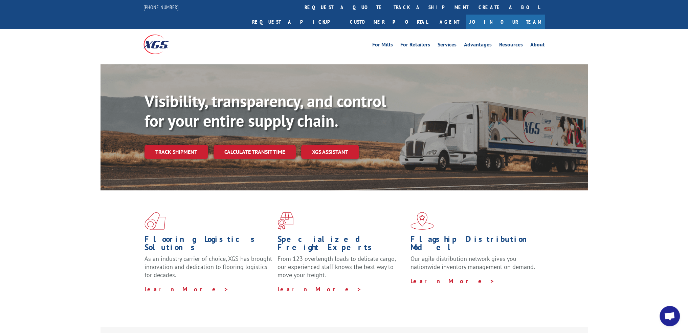
drag, startPoint x: 321, startPoint y: 5, endPoint x: 318, endPoint y: 17, distance: 11.9
click at [388, 5] on link "track a shipment" at bounding box center [430, 7] width 85 height 15
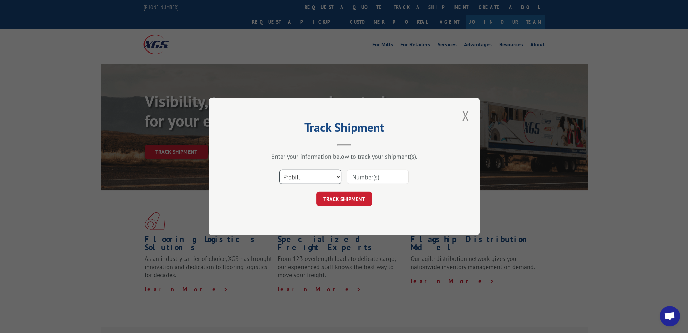
click at [287, 177] on select "Select category... Probill BOL PO" at bounding box center [310, 176] width 62 height 14
select select "bol"
click at [279, 169] on select "Select category... Probill BOL PO" at bounding box center [310, 176] width 62 height 14
click at [367, 181] on input at bounding box center [377, 176] width 62 height 14
paste input "56P4972"
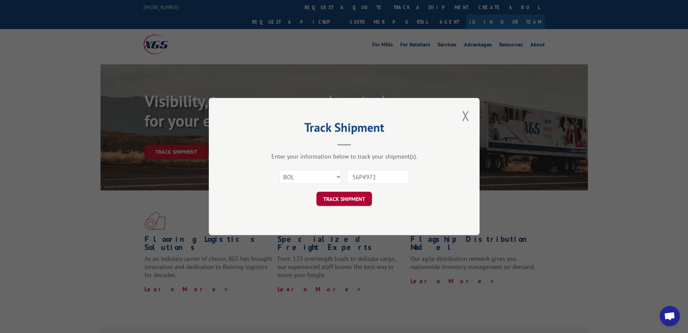
type input "56P4972"
click at [346, 193] on button "TRACK SHIPMENT" at bounding box center [343, 198] width 55 height 14
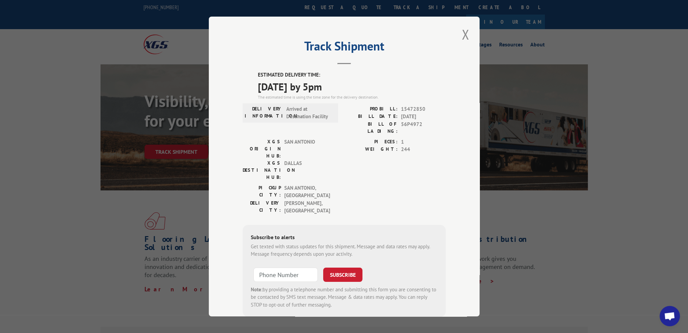
click at [412, 107] on span "15472850" at bounding box center [423, 109] width 45 height 8
drag, startPoint x: 459, startPoint y: 35, endPoint x: 380, endPoint y: 16, distance: 80.7
click at [459, 35] on button "Close modal" at bounding box center [465, 34] width 12 height 19
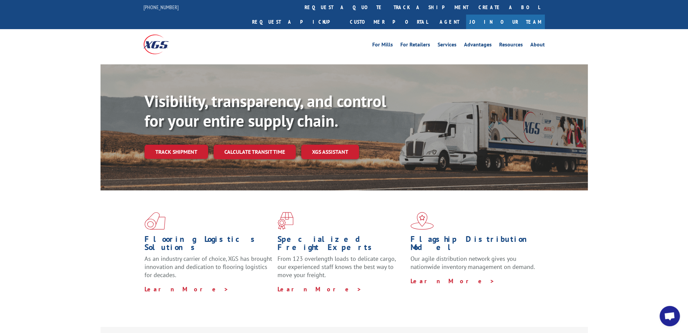
click at [388, 1] on link "track a shipment" at bounding box center [430, 7] width 85 height 15
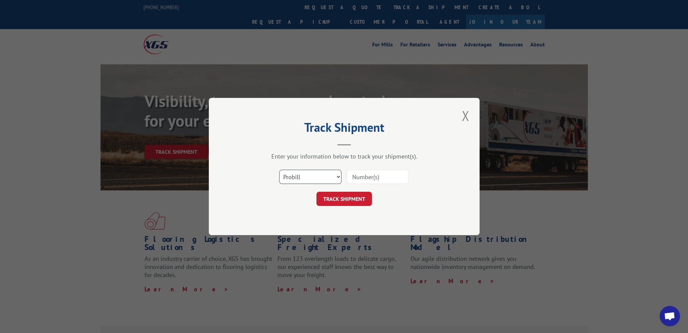
click at [319, 179] on select "Select category... Probill BOL PO" at bounding box center [310, 176] width 62 height 14
select select "bol"
click at [279, 169] on select "Select category... Probill BOL PO" at bounding box center [310, 176] width 62 height 14
click at [372, 170] on input at bounding box center [377, 176] width 62 height 14
paste input "56P5271"
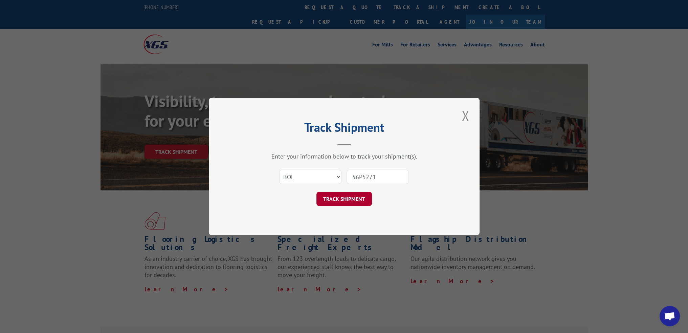
type input "56P5271"
click at [344, 199] on button "TRACK SHIPMENT" at bounding box center [343, 198] width 55 height 14
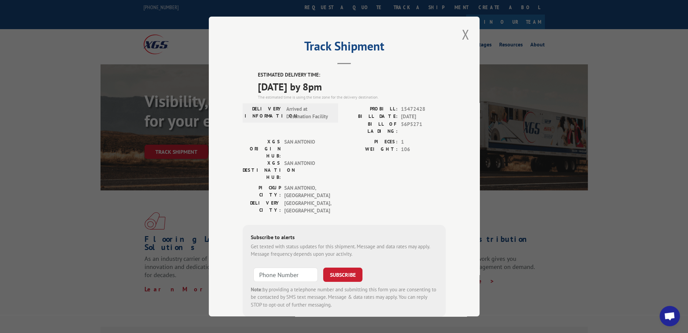
click at [407, 109] on span "15472428" at bounding box center [423, 109] width 45 height 8
drag, startPoint x: 459, startPoint y: 36, endPoint x: 411, endPoint y: 26, distance: 48.6
click at [459, 36] on button "Close modal" at bounding box center [465, 34] width 12 height 19
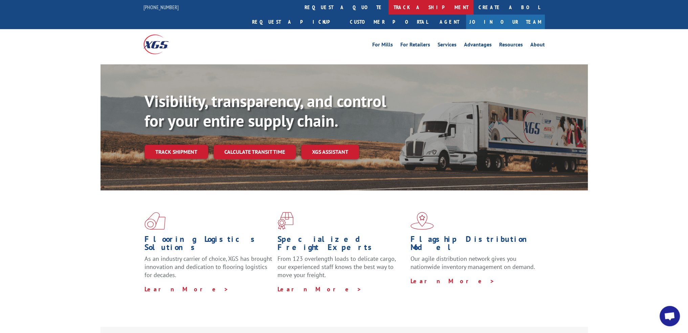
click at [388, 9] on link "track a shipment" at bounding box center [430, 7] width 85 height 15
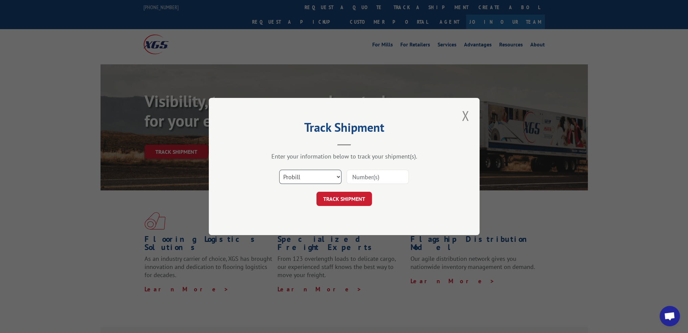
click at [304, 176] on select "Select category... Probill BOL PO" at bounding box center [310, 176] width 62 height 14
select select "bol"
click at [279, 169] on select "Select category... Probill BOL PO" at bounding box center [310, 176] width 62 height 14
click at [382, 173] on input at bounding box center [377, 176] width 62 height 14
paste input "56P4787"
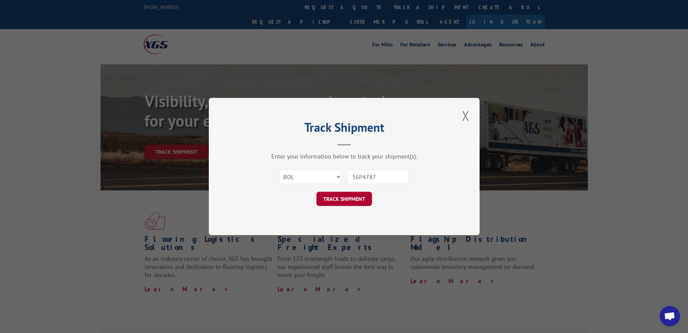
type input "56P4787"
click at [342, 200] on button "TRACK SHIPMENT" at bounding box center [343, 198] width 55 height 14
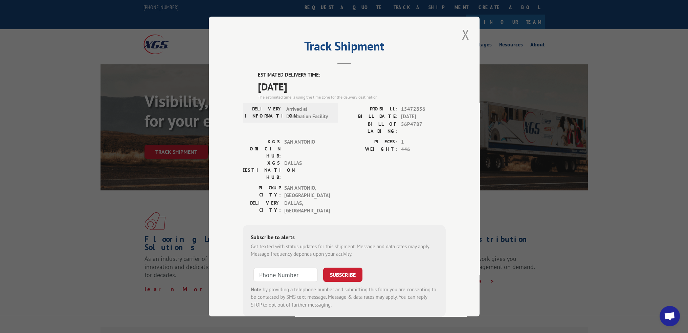
click at [406, 106] on span "15472856" at bounding box center [423, 109] width 45 height 8
click at [461, 35] on button "Close modal" at bounding box center [465, 34] width 12 height 19
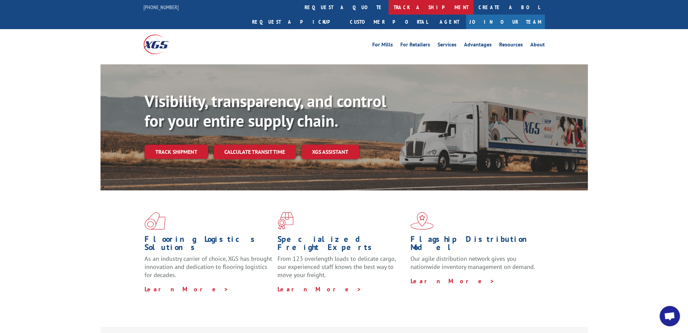
click at [388, 8] on link "track a shipment" at bounding box center [430, 7] width 85 height 15
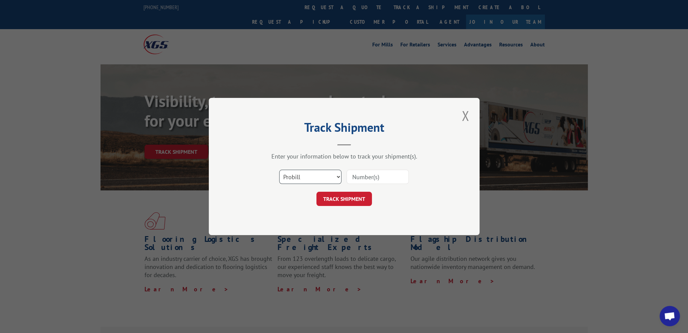
click at [288, 178] on select "Select category... Probill BOL PO" at bounding box center [310, 176] width 62 height 14
select select "bol"
click at [279, 169] on select "Select category... Probill BOL PO" at bounding box center [310, 176] width 62 height 14
click at [368, 169] on input at bounding box center [377, 176] width 62 height 14
paste input "56P4901"
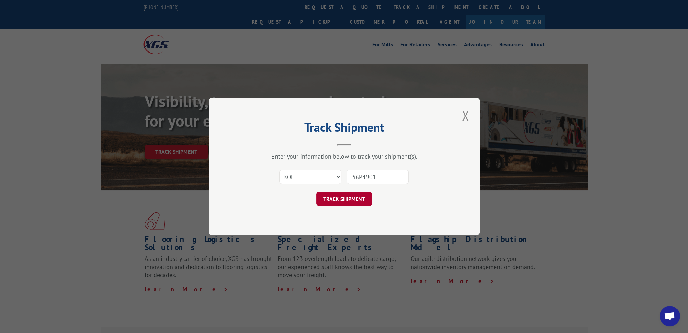
type input "56P4901"
click at [349, 196] on button "TRACK SHIPMENT" at bounding box center [343, 198] width 55 height 14
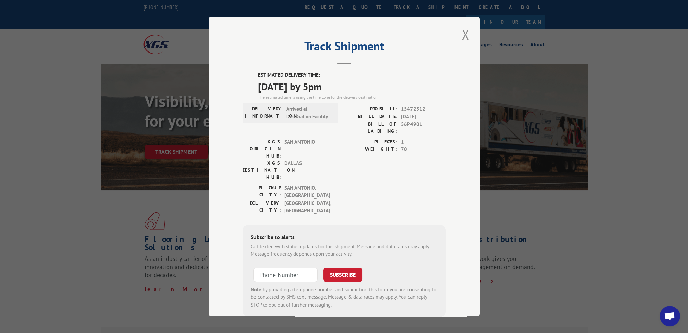
click at [415, 108] on span "15472512" at bounding box center [423, 109] width 45 height 8
click at [415, 109] on span "15472512" at bounding box center [423, 109] width 45 height 8
click at [415, 104] on div "ESTIMATED DELIVERY TIME: [DATE] by 5pm The estimated time is using the time zon…" at bounding box center [344, 193] width 203 height 245
click at [414, 107] on span "15472512" at bounding box center [423, 109] width 45 height 8
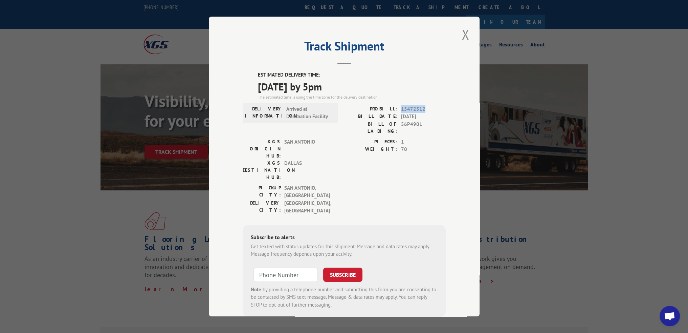
drag, startPoint x: 459, startPoint y: 31, endPoint x: 453, endPoint y: 31, distance: 6.8
click at [459, 31] on button "Close modal" at bounding box center [465, 34] width 12 height 19
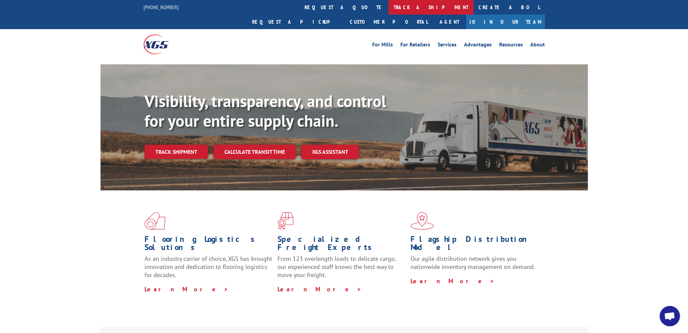
click at [388, 11] on link "track a shipment" at bounding box center [430, 7] width 85 height 15
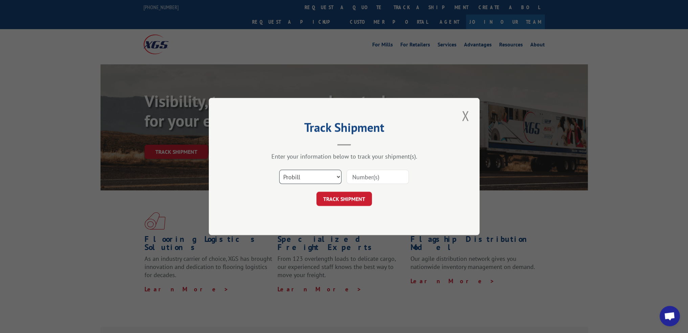
click at [321, 174] on select "Select category... Probill BOL PO" at bounding box center [310, 176] width 62 height 14
select select "bol"
click at [279, 169] on select "Select category... Probill BOL PO" at bounding box center [310, 176] width 62 height 14
click at [367, 179] on input at bounding box center [377, 176] width 62 height 14
paste input "56P5602"
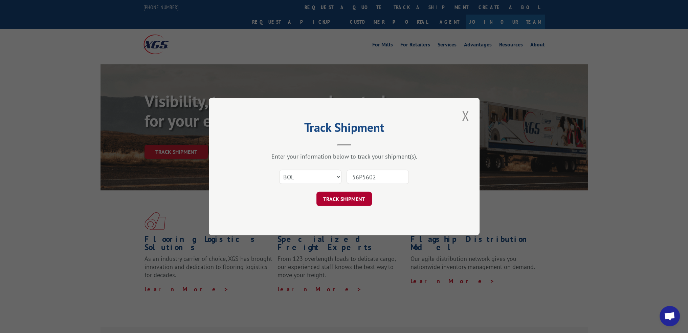
type input "56P5602"
click at [352, 201] on button "TRACK SHIPMENT" at bounding box center [343, 198] width 55 height 14
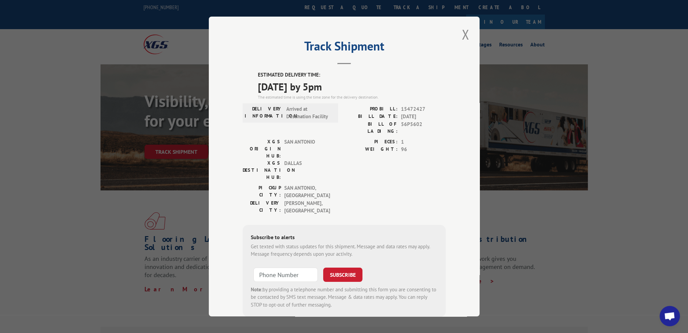
click at [413, 107] on span "15472427" at bounding box center [423, 109] width 45 height 8
drag, startPoint x: 413, startPoint y: 108, endPoint x: 421, endPoint y: 114, distance: 9.6
click at [414, 108] on span "15472427" at bounding box center [423, 109] width 45 height 8
drag, startPoint x: 466, startPoint y: 36, endPoint x: 451, endPoint y: 31, distance: 15.1
click at [466, 36] on button "Close modal" at bounding box center [465, 34] width 12 height 19
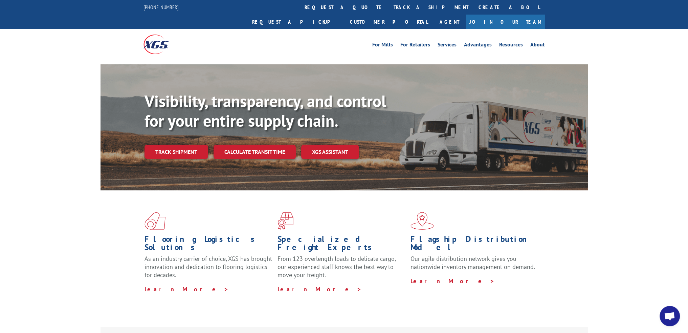
click at [388, 8] on link "track a shipment" at bounding box center [430, 7] width 85 height 15
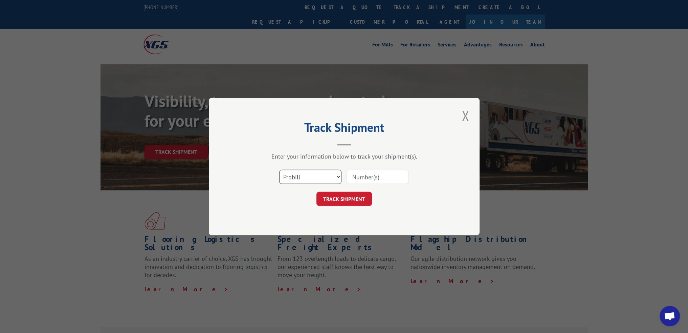
drag, startPoint x: 318, startPoint y: 175, endPoint x: 317, endPoint y: 180, distance: 4.8
click at [318, 175] on select "Select category... Probill BOL PO" at bounding box center [310, 176] width 62 height 14
select select "bol"
click at [279, 169] on select "Select category... Probill BOL PO" at bounding box center [310, 176] width 62 height 14
click at [367, 178] on input at bounding box center [377, 176] width 62 height 14
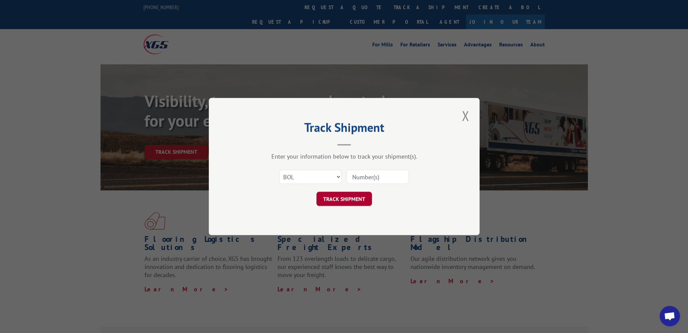
paste input "56T7579"
type input "56T7579"
click at [342, 200] on button "TRACK SHIPMENT" at bounding box center [343, 198] width 55 height 14
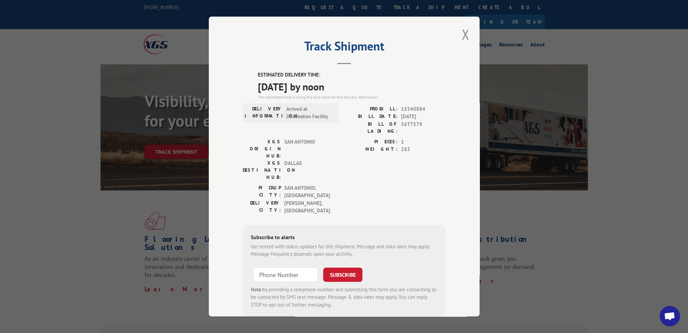
click at [412, 109] on span "15340884" at bounding box center [423, 109] width 45 height 8
click at [413, 110] on span "15340884" at bounding box center [423, 109] width 45 height 8
click at [412, 105] on span "15340884" at bounding box center [423, 109] width 45 height 8
click at [459, 35] on button "Close modal" at bounding box center [465, 34] width 12 height 19
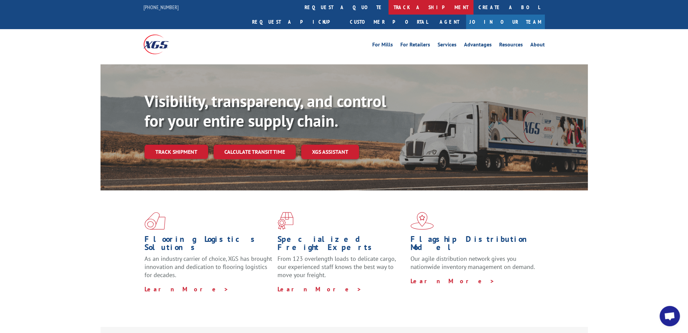
click at [388, 7] on link "track a shipment" at bounding box center [430, 7] width 85 height 15
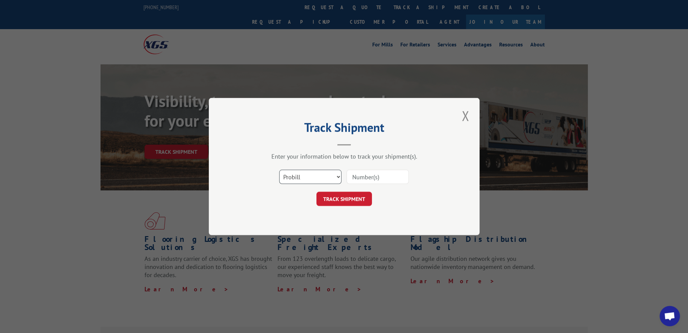
click at [299, 176] on select "Select category... Probill BOL PO" at bounding box center [310, 176] width 62 height 14
select select "bol"
click at [279, 169] on select "Select category... Probill BOL PO" at bounding box center [310, 176] width 62 height 14
click at [368, 180] on input at bounding box center [377, 176] width 62 height 14
paste input "57A4083"
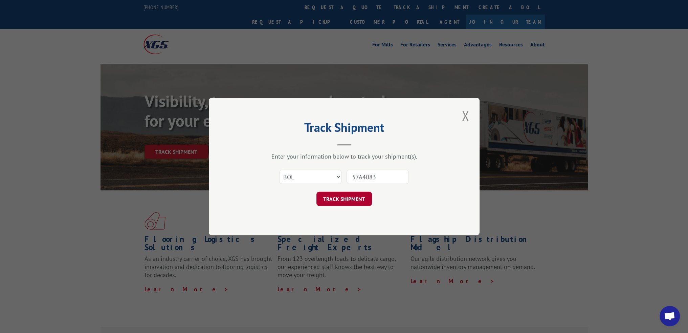
type input "57A4083"
click at [349, 200] on button "TRACK SHIPMENT" at bounding box center [343, 198] width 55 height 14
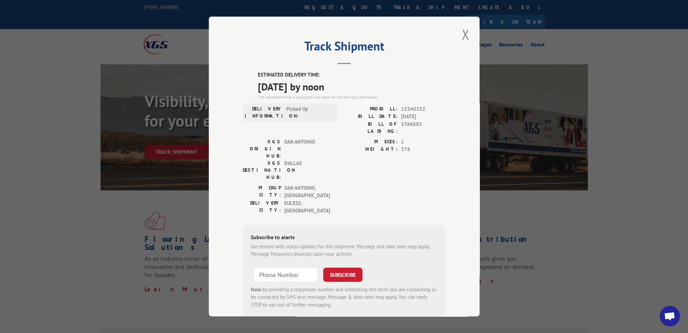
click at [413, 108] on span "15340352" at bounding box center [423, 109] width 45 height 8
drag, startPoint x: 465, startPoint y: 35, endPoint x: 460, endPoint y: 33, distance: 5.3
click at [465, 35] on button "Close modal" at bounding box center [465, 34] width 12 height 19
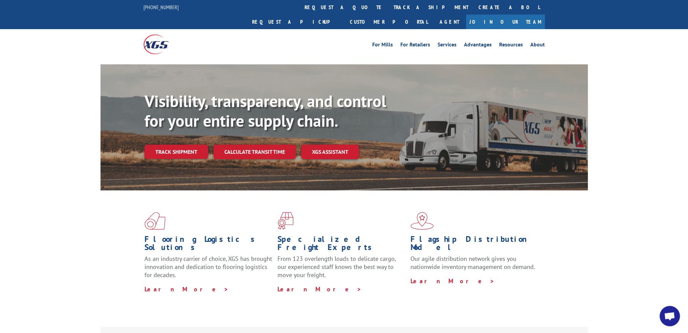
drag, startPoint x: 334, startPoint y: 8, endPoint x: 323, endPoint y: 17, distance: 14.4
click at [388, 8] on link "track a shipment" at bounding box center [430, 7] width 85 height 15
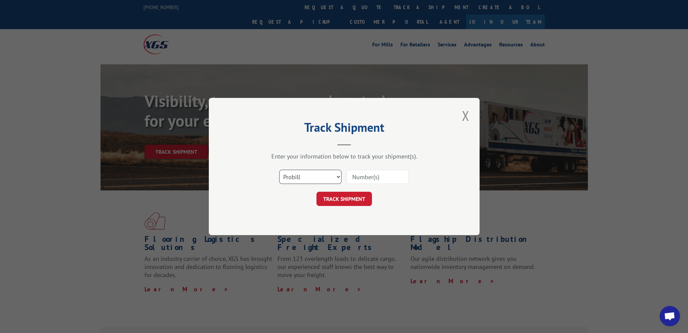
click at [306, 180] on select "Select category... Probill BOL PO" at bounding box center [310, 176] width 62 height 14
select select "bol"
click at [279, 169] on select "Select category... Probill BOL PO" at bounding box center [310, 176] width 62 height 14
click at [362, 181] on input at bounding box center [377, 176] width 62 height 14
paste input "56G8896"
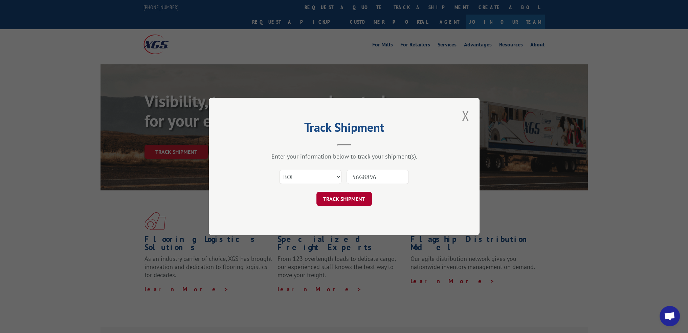
type input "56G8896"
click at [350, 202] on button "TRACK SHIPMENT" at bounding box center [343, 198] width 55 height 14
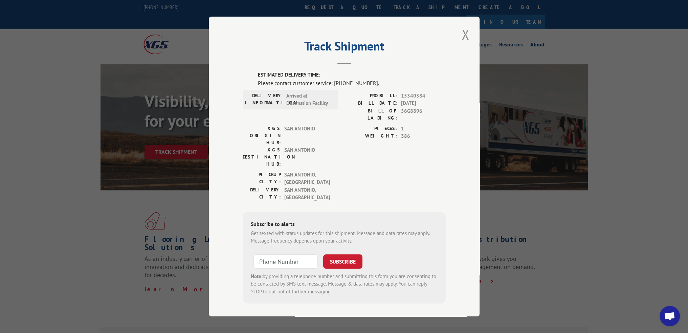
click at [417, 100] on span "15340384" at bounding box center [423, 96] width 45 height 8
drag, startPoint x: 467, startPoint y: 42, endPoint x: 407, endPoint y: 16, distance: 65.2
click at [467, 42] on button "Close modal" at bounding box center [465, 34] width 12 height 19
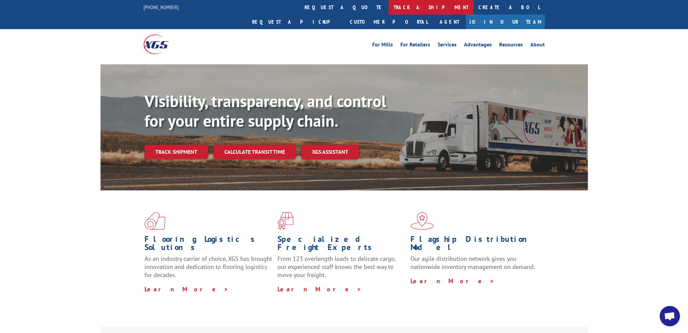
click at [388, 7] on link "track a shipment" at bounding box center [430, 7] width 85 height 15
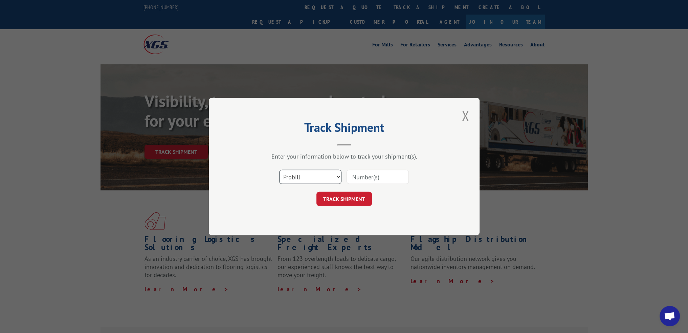
click at [310, 180] on select "Select category... Probill BOL PO" at bounding box center [310, 176] width 62 height 14
select select "bol"
click at [279, 169] on select "Select category... Probill BOL PO" at bounding box center [310, 176] width 62 height 14
drag, startPoint x: 376, startPoint y: 169, endPoint x: 372, endPoint y: 173, distance: 6.0
click at [376, 169] on input at bounding box center [377, 176] width 62 height 14
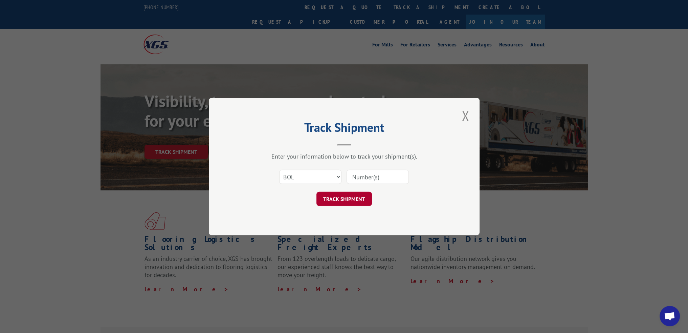
paste input "56N1806"
type input "56N1806"
click at [347, 200] on button "TRACK SHIPMENT" at bounding box center [343, 198] width 55 height 14
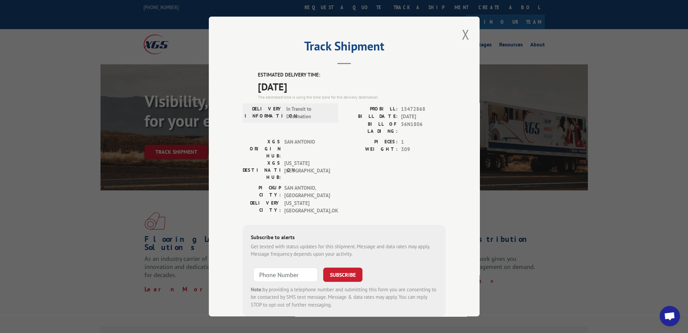
click at [408, 108] on span "15472868" at bounding box center [423, 109] width 45 height 8
drag, startPoint x: 460, startPoint y: 42, endPoint x: 410, endPoint y: 18, distance: 56.0
click at [460, 42] on button "Close modal" at bounding box center [465, 34] width 12 height 19
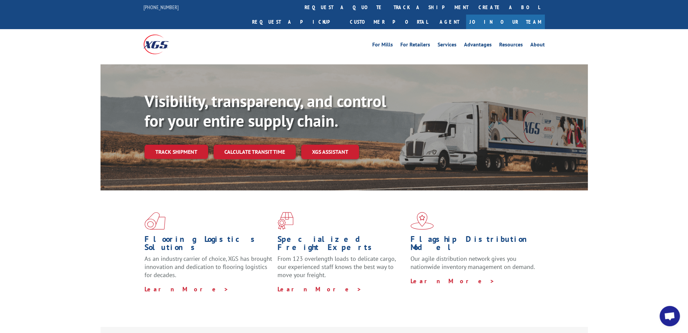
drag, startPoint x: 322, startPoint y: 8, endPoint x: 319, endPoint y: 27, distance: 19.6
click at [388, 8] on link "track a shipment" at bounding box center [430, 7] width 85 height 15
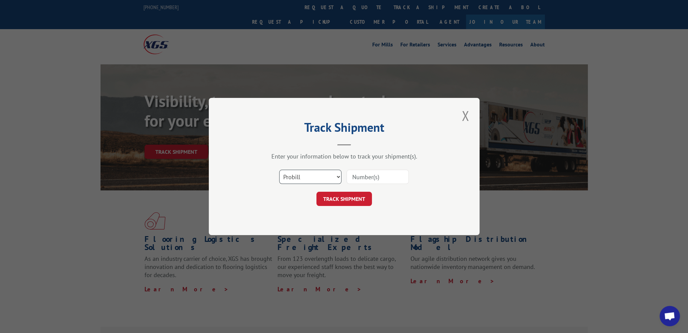
click at [313, 180] on select "Select category... Probill BOL PO" at bounding box center [310, 176] width 62 height 14
select select "bol"
click at [279, 169] on select "Select category... Probill BOL PO" at bounding box center [310, 176] width 62 height 14
click at [377, 174] on input at bounding box center [377, 176] width 62 height 14
paste input "56P4815"
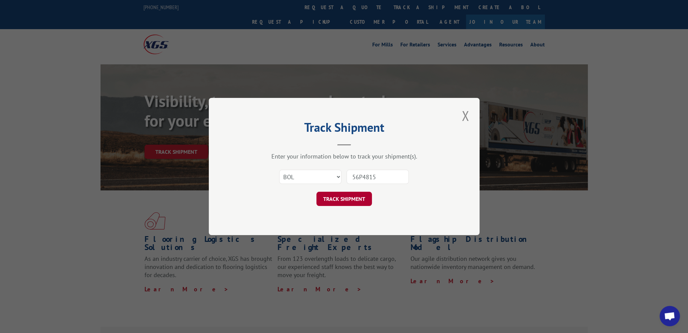
type input "56P4815"
click at [342, 198] on button "TRACK SHIPMENT" at bounding box center [343, 198] width 55 height 14
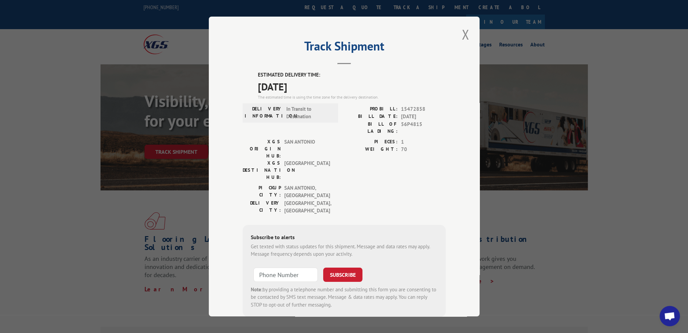
click at [413, 111] on span "15472858" at bounding box center [423, 109] width 45 height 8
drag, startPoint x: 465, startPoint y: 40, endPoint x: 428, endPoint y: 37, distance: 37.0
click at [465, 40] on button "Close modal" at bounding box center [465, 34] width 12 height 19
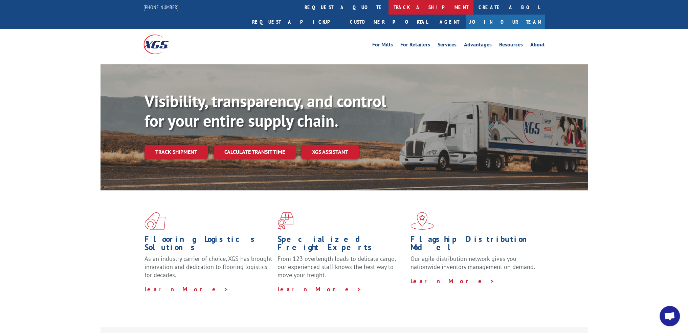
click at [388, 10] on link "track a shipment" at bounding box center [430, 7] width 85 height 15
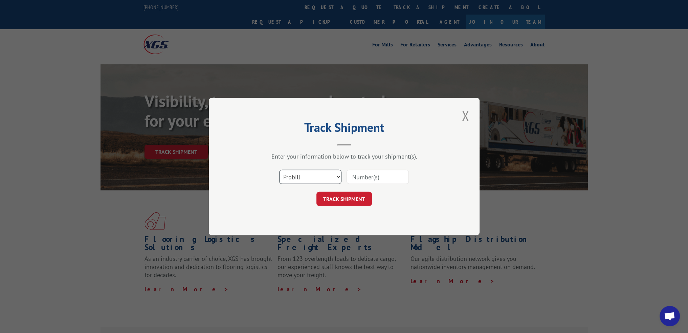
click at [311, 179] on select "Select category... Probill BOL PO" at bounding box center [310, 176] width 62 height 14
select select "bol"
click at [279, 169] on select "Select category... Probill BOL PO" at bounding box center [310, 176] width 62 height 14
click at [373, 172] on input at bounding box center [377, 176] width 62 height 14
paste input "56N5751"
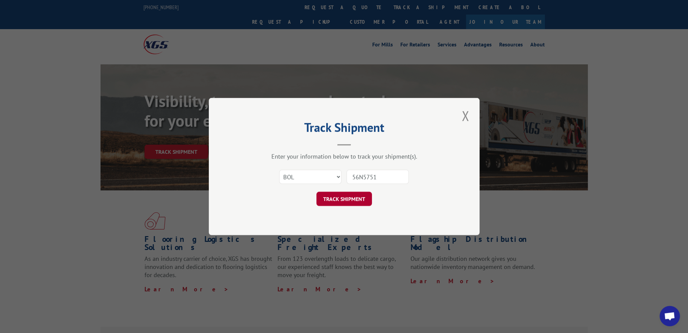
type input "56N5751"
click at [349, 197] on button "TRACK SHIPMENT" at bounding box center [343, 198] width 55 height 14
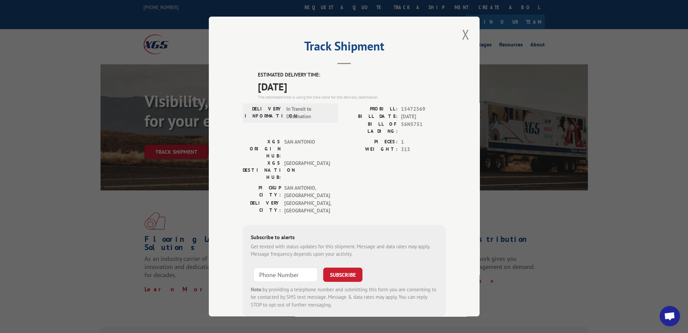
click at [413, 109] on span "15472569" at bounding box center [423, 109] width 45 height 8
click at [469, 34] on div "Track Shipment ESTIMATED DELIVERY TIME: [DATE] The estimated time is using the …" at bounding box center [344, 166] width 271 height 299
click at [461, 36] on button "Close modal" at bounding box center [465, 34] width 12 height 19
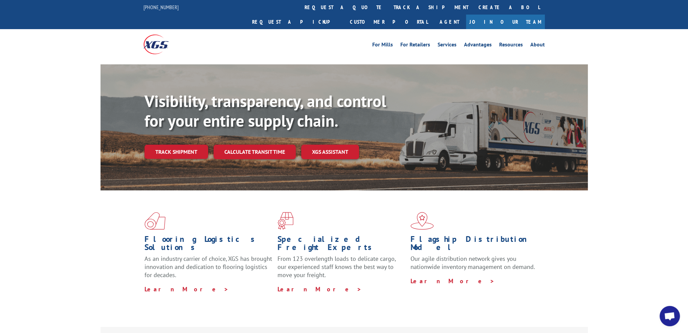
drag, startPoint x: 335, startPoint y: 6, endPoint x: 336, endPoint y: 10, distance: 4.7
click at [388, 6] on link "track a shipment" at bounding box center [430, 7] width 85 height 15
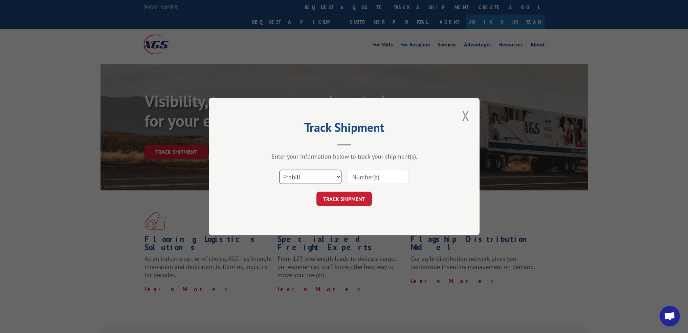
drag, startPoint x: 308, startPoint y: 177, endPoint x: 307, endPoint y: 183, distance: 5.8
click at [308, 177] on select "Select category... Probill BOL PO" at bounding box center [310, 176] width 62 height 14
select select "bol"
click at [279, 169] on select "Select category... Probill BOL PO" at bounding box center [310, 176] width 62 height 14
click at [378, 170] on input at bounding box center [377, 176] width 62 height 14
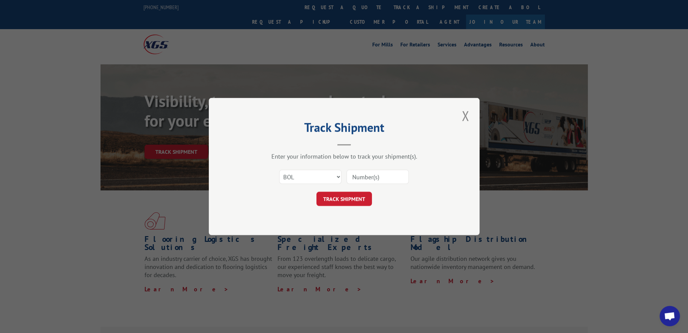
paste input "56T6489"
type input "56T6489"
click at [336, 201] on button "TRACK SHIPMENT" at bounding box center [343, 198] width 55 height 14
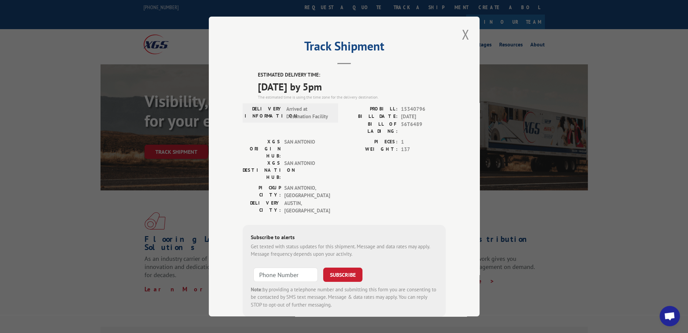
click at [462, 33] on button "Close modal" at bounding box center [465, 34] width 12 height 19
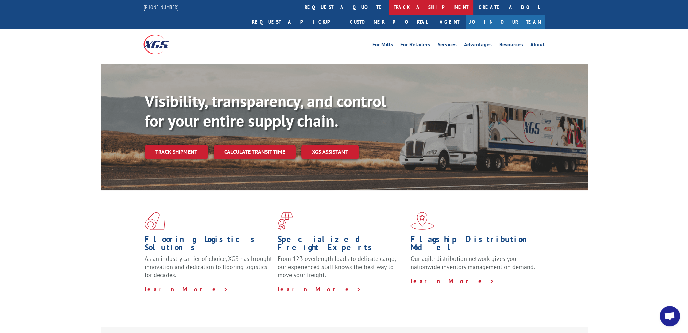
click at [388, 9] on link "track a shipment" at bounding box center [430, 7] width 85 height 15
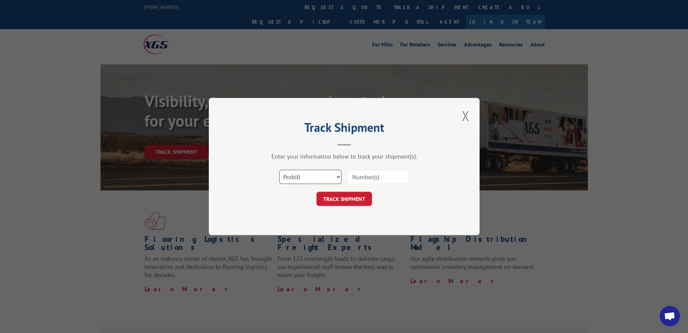
click at [314, 178] on select "Select category... Probill BOL PO" at bounding box center [310, 176] width 62 height 14
click at [279, 169] on select "Select category... Probill BOL PO" at bounding box center [310, 176] width 62 height 14
click at [298, 179] on select "Select category... Probill BOL PO" at bounding box center [310, 176] width 62 height 14
select select "bol"
click at [279, 169] on select "Select category... Probill BOL PO" at bounding box center [310, 176] width 62 height 14
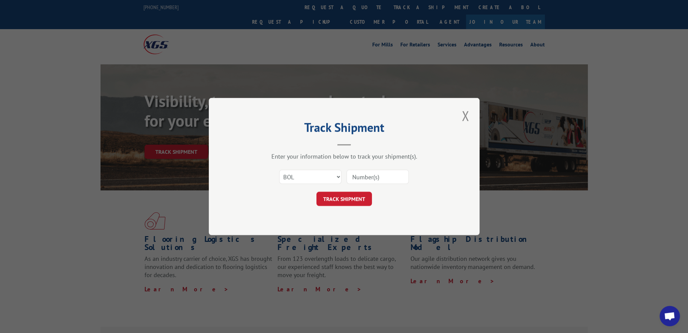
drag, startPoint x: 356, startPoint y: 172, endPoint x: 355, endPoint y: 177, distance: 5.5
click at [356, 172] on input at bounding box center [377, 176] width 62 height 14
paste input "56T6489"
type input "56T6489"
click at [349, 197] on button "TRACK SHIPMENT" at bounding box center [343, 198] width 55 height 14
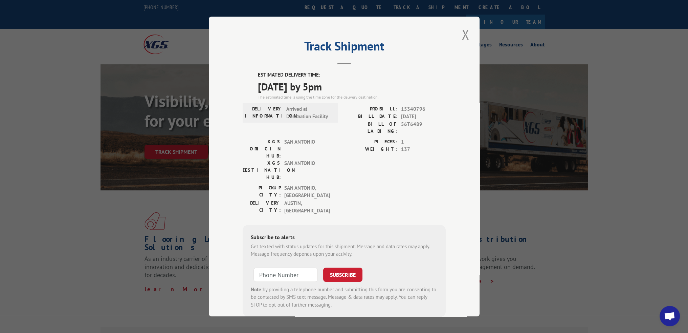
click at [413, 106] on span "15340796" at bounding box center [423, 109] width 45 height 8
drag, startPoint x: 460, startPoint y: 35, endPoint x: 391, endPoint y: 25, distance: 70.1
click at [460, 35] on button "Close modal" at bounding box center [465, 34] width 12 height 19
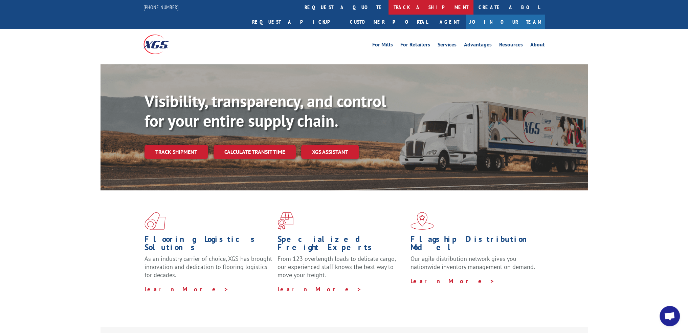
click at [388, 5] on link "track a shipment" at bounding box center [430, 7] width 85 height 15
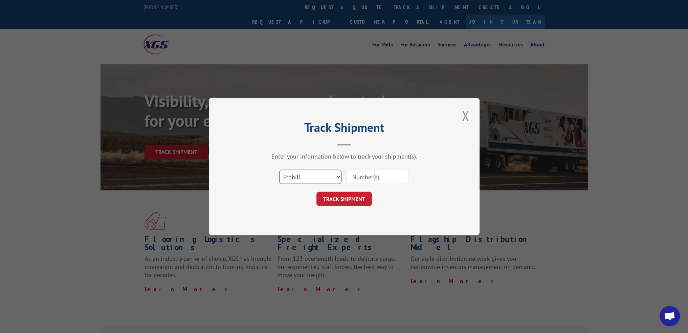
click at [298, 179] on select "Select category... Probill BOL PO" at bounding box center [310, 176] width 62 height 14
select select "bol"
click at [279, 169] on select "Select category... Probill BOL PO" at bounding box center [310, 176] width 62 height 14
click at [372, 178] on input at bounding box center [377, 176] width 62 height 14
paste input "56T8767"
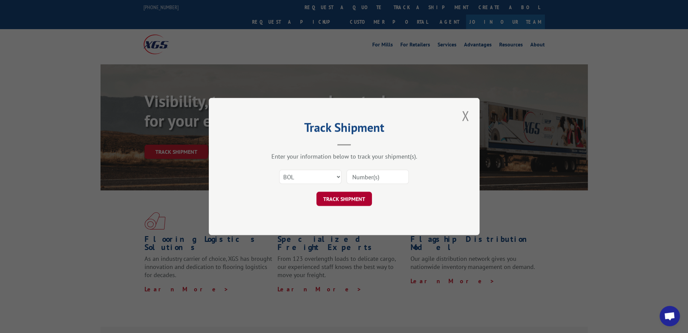
type input "56T8767"
click at [348, 199] on button "TRACK SHIPMENT" at bounding box center [343, 198] width 55 height 14
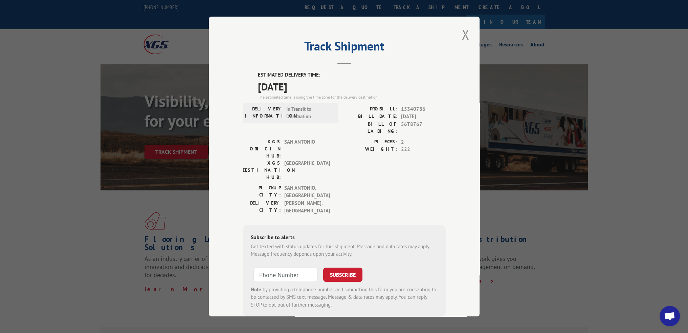
click at [410, 108] on span "15340786" at bounding box center [423, 109] width 45 height 8
drag, startPoint x: 461, startPoint y: 34, endPoint x: 405, endPoint y: 25, distance: 57.6
click at [461, 34] on button "Close modal" at bounding box center [465, 34] width 12 height 19
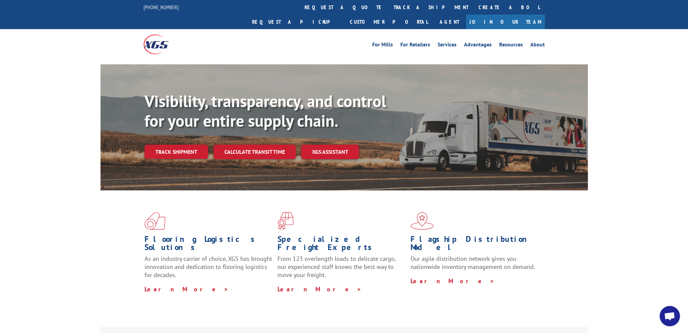
drag, startPoint x: 318, startPoint y: 11, endPoint x: 317, endPoint y: 18, distance: 7.2
click at [388, 11] on link "track a shipment" at bounding box center [430, 7] width 85 height 15
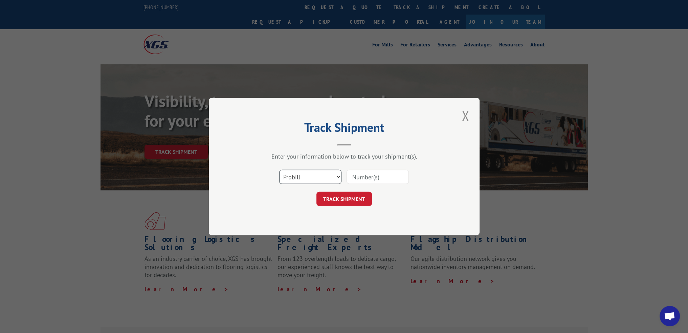
click at [316, 174] on select "Select category... Probill BOL PO" at bounding box center [310, 176] width 62 height 14
click at [279, 169] on select "Select category... Probill BOL PO" at bounding box center [310, 176] width 62 height 14
drag, startPoint x: 304, startPoint y: 175, endPoint x: 303, endPoint y: 182, distance: 6.8
click at [304, 175] on select "Select category... Probill BOL PO" at bounding box center [310, 176] width 62 height 14
select select "bol"
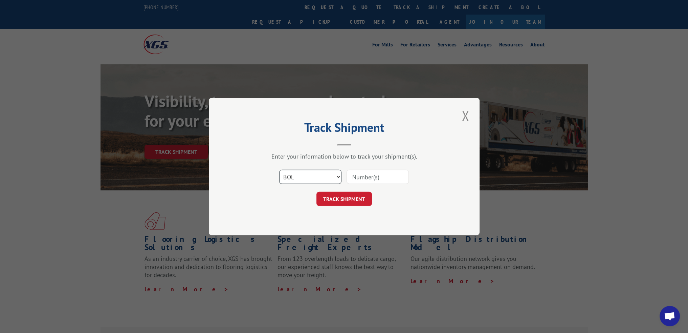
click at [279, 169] on select "Select category... Probill BOL PO" at bounding box center [310, 176] width 62 height 14
click at [358, 176] on input at bounding box center [377, 176] width 62 height 14
paste input "57C5975"
type input "57C5975"
click at [348, 197] on button "TRACK SHIPMENT" at bounding box center [343, 198] width 55 height 14
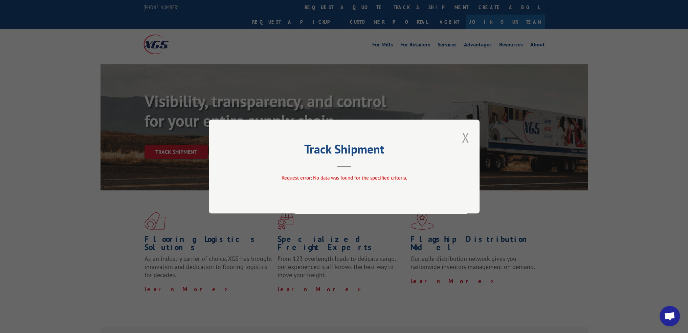
click at [473, 140] on div "Track Shipment Request error: No data was found for the specified criteria." at bounding box center [344, 166] width 271 height 94
click at [468, 140] on button "Close modal" at bounding box center [465, 137] width 12 height 19
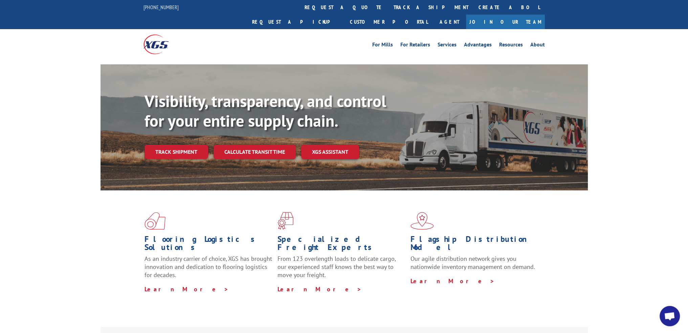
drag, startPoint x: 331, startPoint y: 3, endPoint x: 331, endPoint y: 10, distance: 6.8
click at [388, 3] on link "track a shipment" at bounding box center [430, 7] width 85 height 15
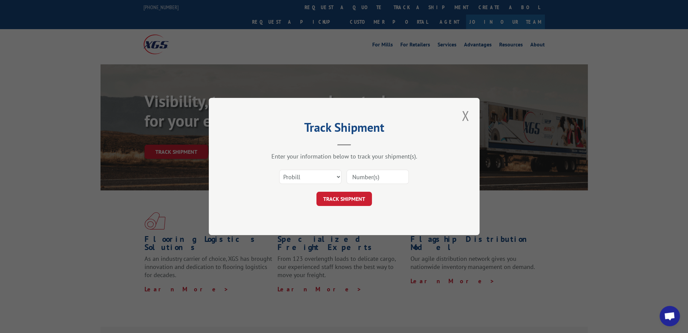
click at [315, 184] on div "Select category... Probill BOL PO" at bounding box center [310, 177] width 62 height 16
click at [317, 180] on select "Select category... Probill BOL PO" at bounding box center [310, 176] width 62 height 14
select select "bol"
click at [279, 169] on select "Select category... Probill BOL PO" at bounding box center [310, 176] width 62 height 14
click at [367, 175] on input at bounding box center [377, 176] width 62 height 14
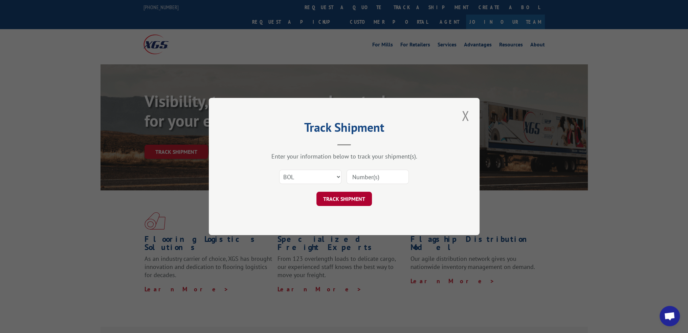
paste input "57D1906"
type input "57D1906"
click at [352, 197] on button "TRACK SHIPMENT" at bounding box center [343, 198] width 55 height 14
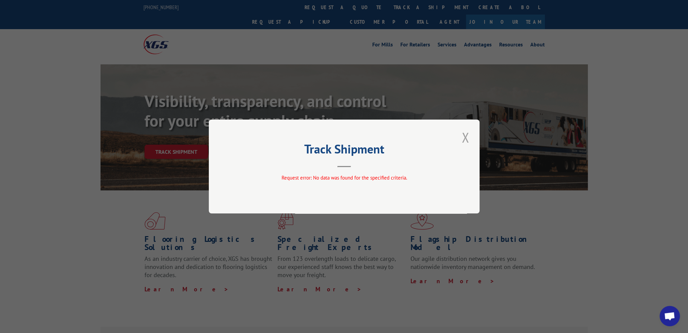
click at [463, 139] on button "Close modal" at bounding box center [465, 137] width 12 height 19
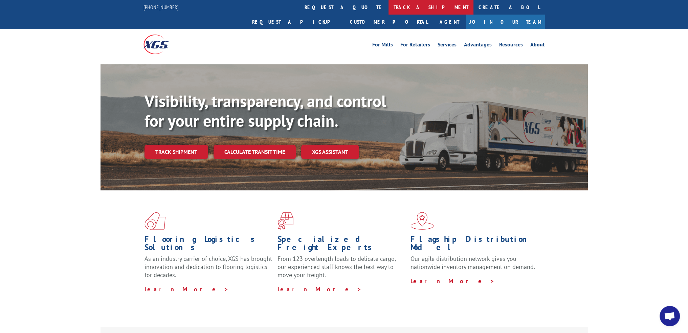
click at [388, 11] on link "track a shipment" at bounding box center [430, 7] width 85 height 15
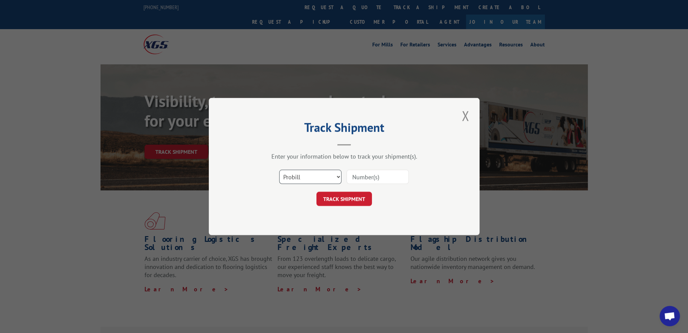
click at [297, 179] on select "Select category... Probill BOL PO" at bounding box center [310, 176] width 62 height 14
select select "bol"
click at [279, 169] on select "Select category... Probill BOL PO" at bounding box center [310, 176] width 62 height 14
click at [362, 177] on input at bounding box center [377, 176] width 62 height 14
paste input "56G5191"
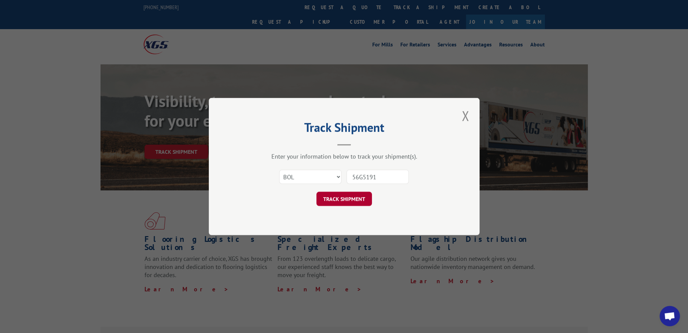
type input "56G5191"
click at [352, 195] on button "TRACK SHIPMENT" at bounding box center [343, 198] width 55 height 14
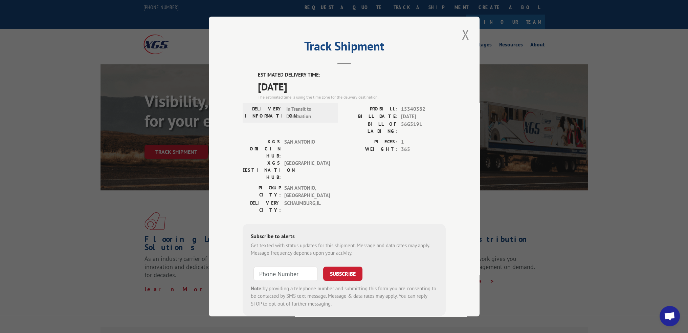
click at [409, 108] on span "15340382" at bounding box center [423, 109] width 45 height 8
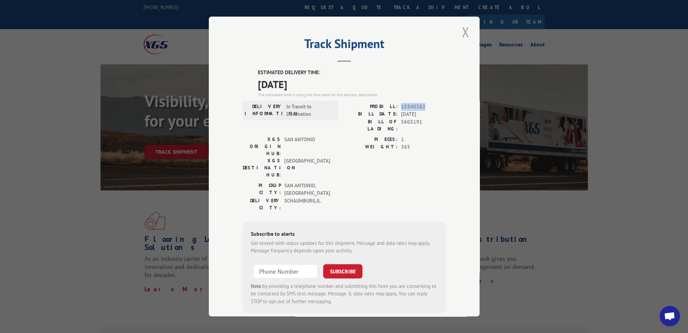
click at [467, 36] on button "Close modal" at bounding box center [465, 32] width 12 height 19
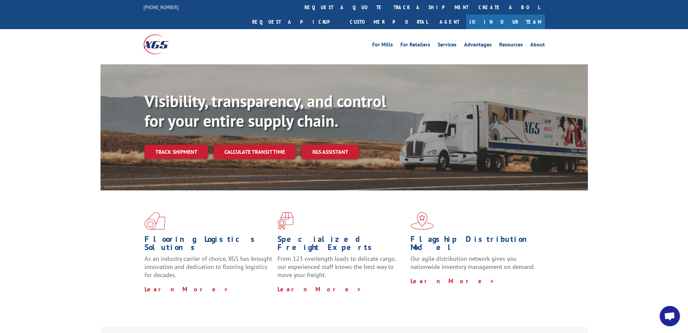
click at [388, 7] on link "track a shipment" at bounding box center [430, 7] width 85 height 15
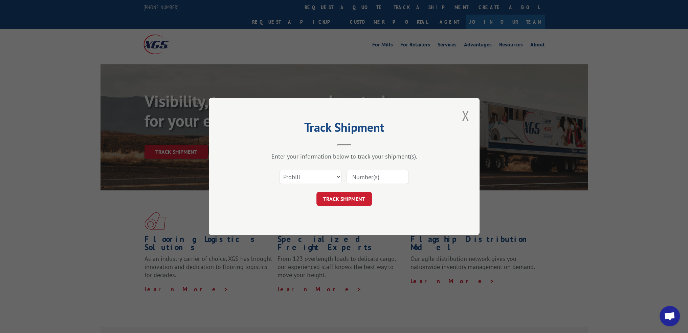
scroll to position [0, 0]
click at [298, 177] on select "Select category... Probill BOL PO" at bounding box center [310, 176] width 62 height 14
select select "bol"
click at [279, 169] on select "Select category... Probill BOL PO" at bounding box center [310, 176] width 62 height 14
click at [367, 176] on input at bounding box center [377, 176] width 62 height 14
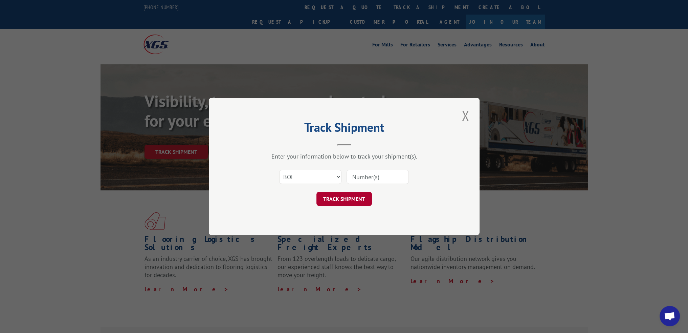
paste input "56E8784"
type input "56E8784"
click at [352, 200] on button "TRACK SHIPMENT" at bounding box center [343, 198] width 55 height 14
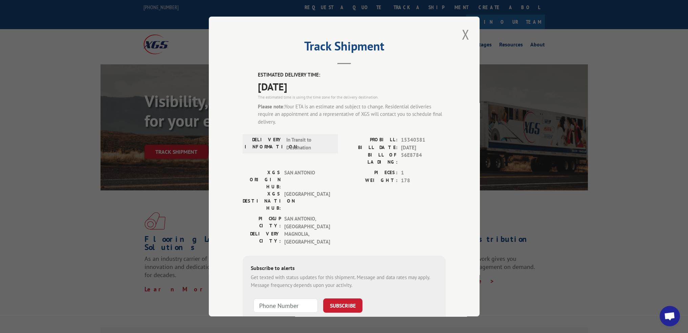
click at [409, 142] on span "15340381" at bounding box center [423, 140] width 45 height 8
drag, startPoint x: 460, startPoint y: 38, endPoint x: 385, endPoint y: 27, distance: 75.1
click at [460, 38] on button "Close modal" at bounding box center [465, 34] width 12 height 19
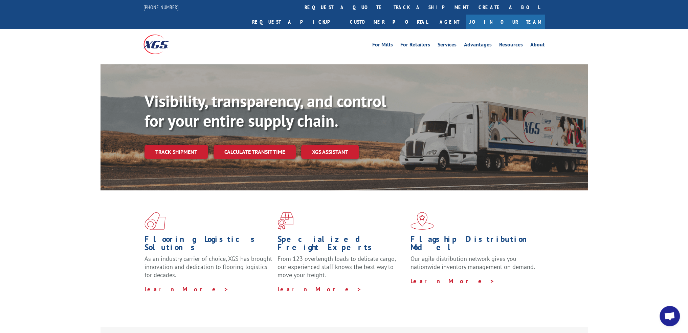
click at [388, 9] on link "track a shipment" at bounding box center [430, 7] width 85 height 15
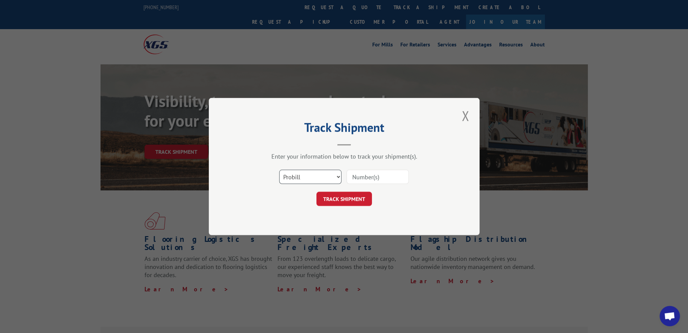
click at [296, 178] on select "Select category... Probill BOL PO" at bounding box center [310, 176] width 62 height 14
select select "bol"
click at [279, 169] on select "Select category... Probill BOL PO" at bounding box center [310, 176] width 62 height 14
drag, startPoint x: 370, startPoint y: 177, endPoint x: 364, endPoint y: 182, distance: 7.8
click at [370, 177] on input at bounding box center [377, 176] width 62 height 14
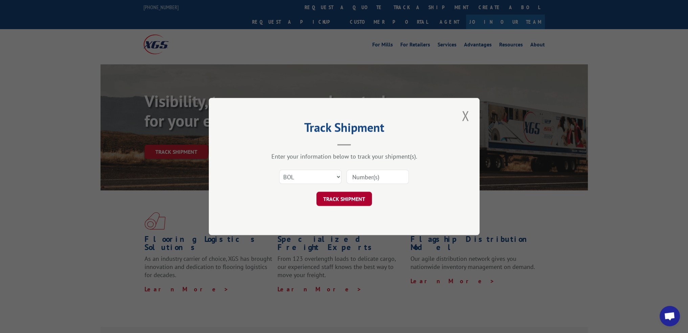
paste input "56K3426"
type input "56K3426"
click at [346, 196] on button "TRACK SHIPMENT" at bounding box center [343, 198] width 55 height 14
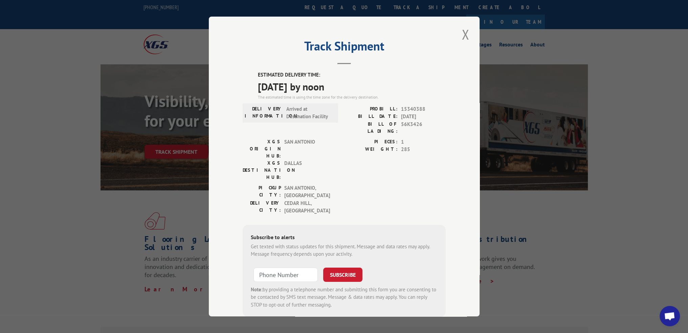
click at [408, 109] on span "15340388" at bounding box center [423, 109] width 45 height 8
drag, startPoint x: 467, startPoint y: 37, endPoint x: 460, endPoint y: 33, distance: 8.2
click at [467, 37] on button "Close modal" at bounding box center [465, 34] width 12 height 19
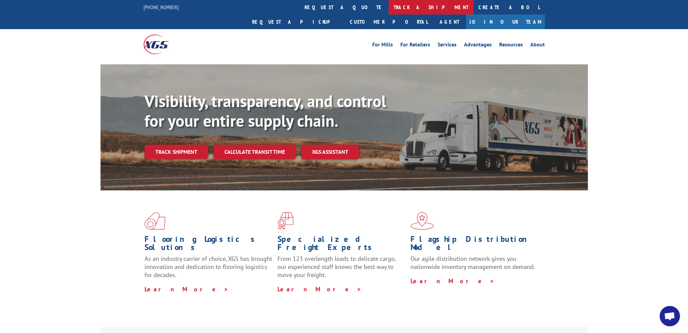
click at [388, 5] on link "track a shipment" at bounding box center [430, 7] width 85 height 15
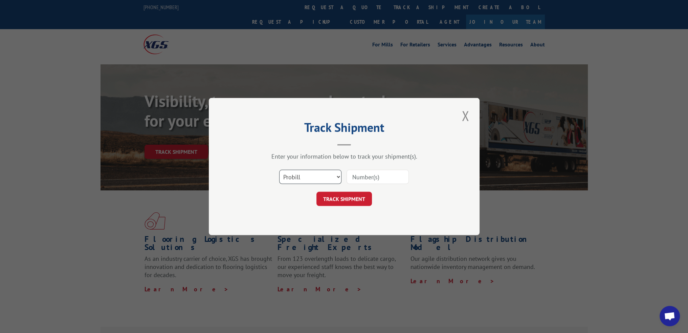
drag, startPoint x: 300, startPoint y: 171, endPoint x: 301, endPoint y: 180, distance: 9.5
click at [300, 171] on select "Select category... Probill BOL PO" at bounding box center [310, 176] width 62 height 14
select select "bol"
click at [279, 169] on select "Select category... Probill BOL PO" at bounding box center [310, 176] width 62 height 14
drag, startPoint x: 362, startPoint y: 172, endPoint x: 359, endPoint y: 185, distance: 13.5
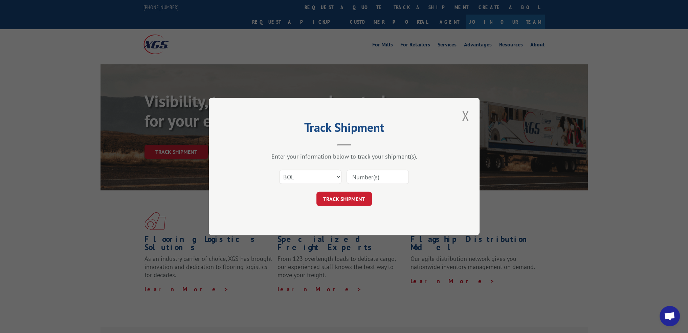
click at [362, 172] on input at bounding box center [377, 176] width 62 height 14
paste input "56M9912"
type input "56M9912"
click at [351, 201] on button "TRACK SHIPMENT" at bounding box center [343, 198] width 55 height 14
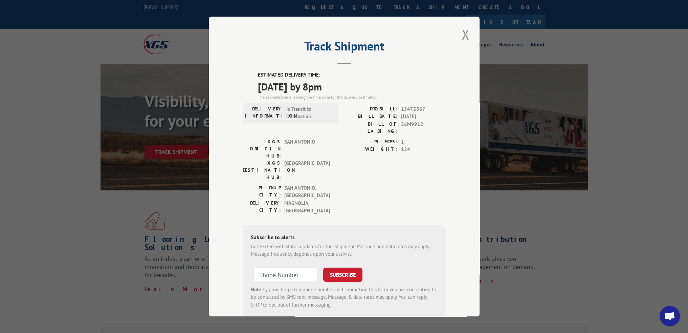
click at [412, 108] on span "15472867" at bounding box center [423, 109] width 45 height 8
drag, startPoint x: 468, startPoint y: 34, endPoint x: 403, endPoint y: 28, distance: 64.8
click at [468, 34] on button "Close modal" at bounding box center [465, 34] width 12 height 19
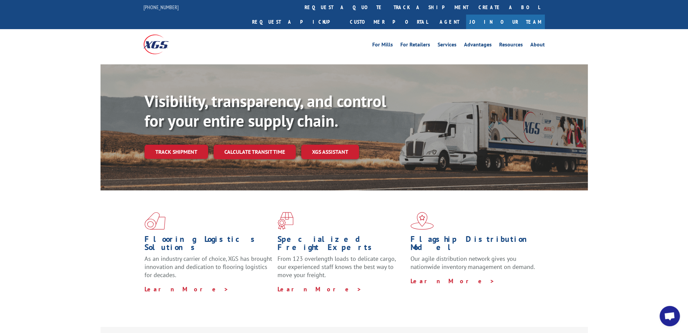
click at [388, 10] on link "track a shipment" at bounding box center [430, 7] width 85 height 15
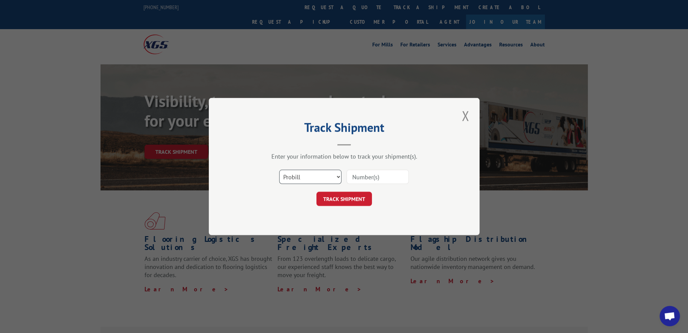
drag, startPoint x: 308, startPoint y: 177, endPoint x: 308, endPoint y: 183, distance: 6.1
click at [308, 177] on select "Select category... Probill BOL PO" at bounding box center [310, 176] width 62 height 14
select select "bol"
click at [279, 169] on select "Select category... Probill BOL PO" at bounding box center [310, 176] width 62 height 14
click at [360, 177] on input at bounding box center [377, 176] width 62 height 14
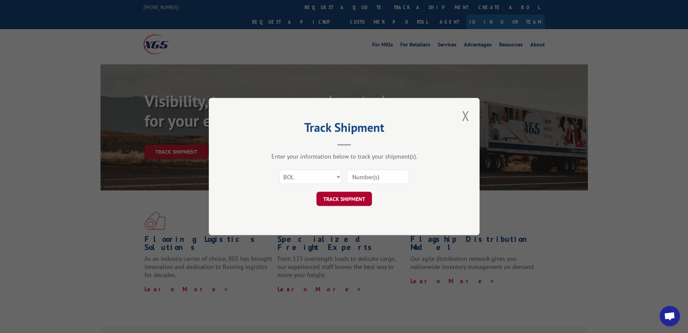
paste input "56V2424"
type input "56V2424"
click at [336, 202] on button "TRACK SHIPMENT" at bounding box center [343, 198] width 55 height 14
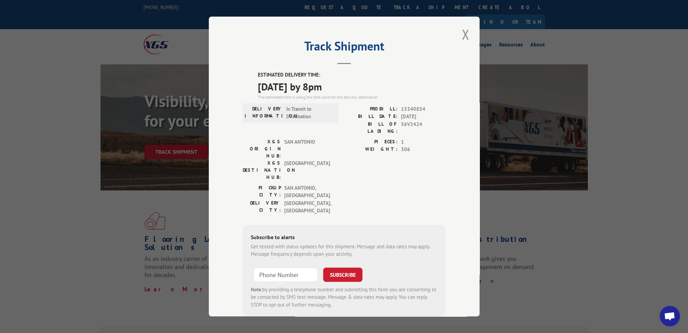
click at [409, 108] on span "15340854" at bounding box center [423, 109] width 45 height 8
drag, startPoint x: 468, startPoint y: 34, endPoint x: 439, endPoint y: 34, distance: 28.4
click at [468, 34] on button "Close modal" at bounding box center [465, 34] width 12 height 19
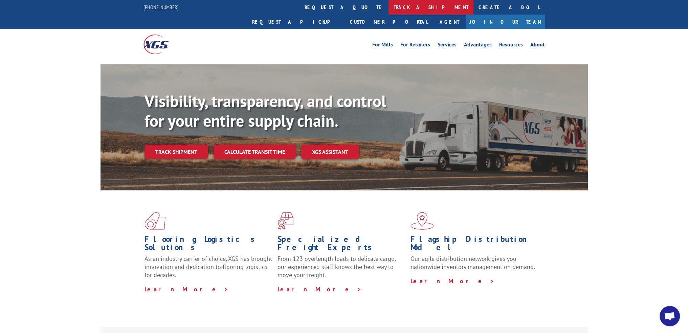
click at [388, 8] on link "track a shipment" at bounding box center [430, 7] width 85 height 15
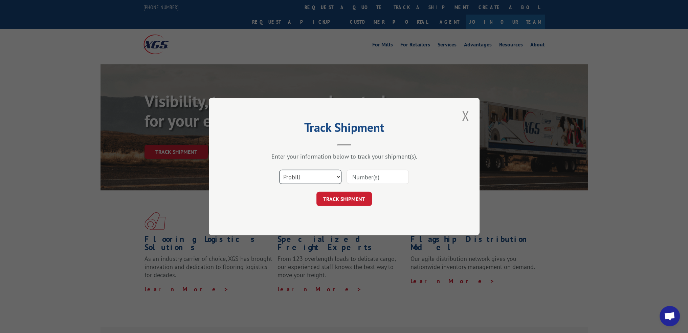
click at [296, 179] on select "Select category... Probill BOL PO" at bounding box center [310, 176] width 62 height 14
select select "bol"
click at [279, 169] on select "Select category... Probill BOL PO" at bounding box center [310, 176] width 62 height 14
click at [360, 174] on input at bounding box center [377, 176] width 62 height 14
paste input "56J8026"
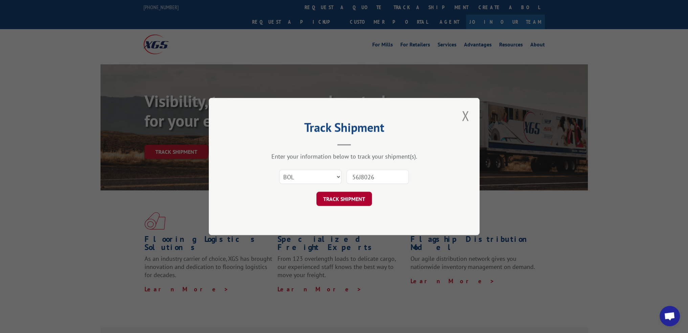
type input "56J8026"
click at [348, 204] on button "TRACK SHIPMENT" at bounding box center [343, 198] width 55 height 14
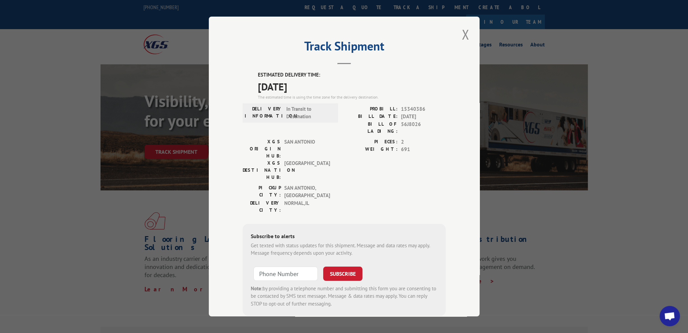
click at [409, 105] on span "15340386" at bounding box center [423, 109] width 45 height 8
click at [411, 110] on span "15340386" at bounding box center [423, 109] width 45 height 8
drag, startPoint x: 463, startPoint y: 35, endPoint x: 371, endPoint y: 13, distance: 94.5
click at [463, 35] on button "Close modal" at bounding box center [465, 34] width 12 height 19
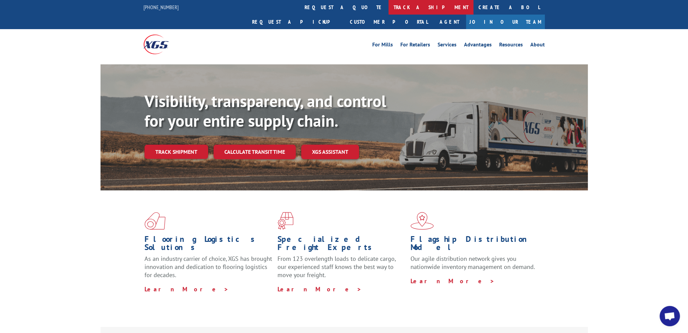
click at [388, 4] on link "track a shipment" at bounding box center [430, 7] width 85 height 15
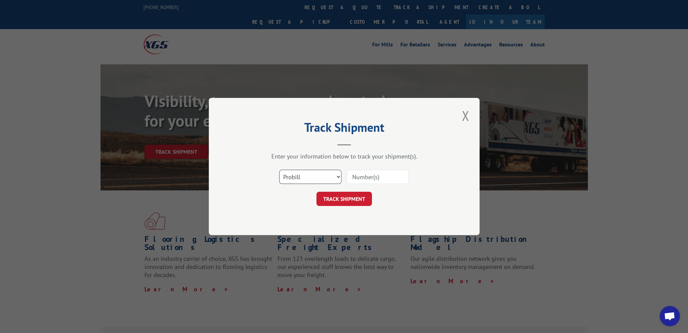
click at [325, 176] on select "Select category... Probill BOL PO" at bounding box center [310, 176] width 62 height 14
select select "bol"
click at [279, 169] on select "Select category... Probill BOL PO" at bounding box center [310, 176] width 62 height 14
click at [359, 173] on input at bounding box center [377, 176] width 62 height 14
paste input "56K3527"
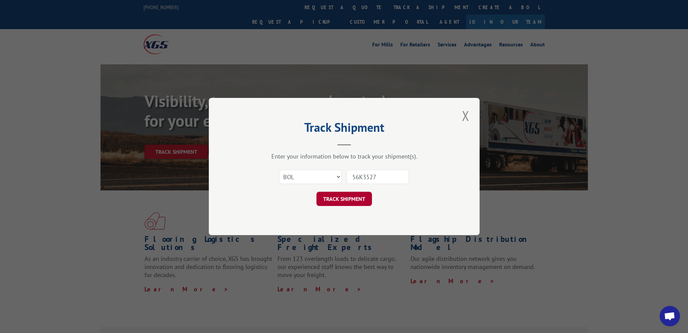
type input "56K3527"
click at [341, 201] on button "TRACK SHIPMENT" at bounding box center [343, 198] width 55 height 14
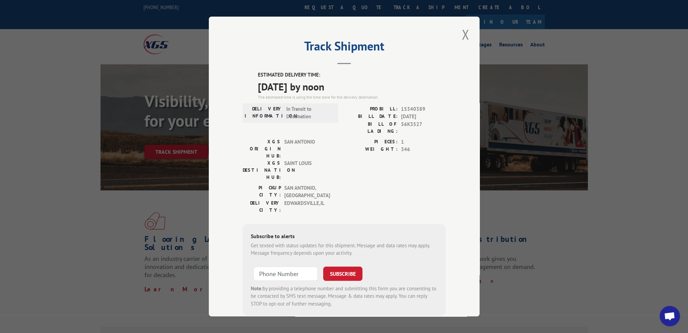
click at [412, 106] on span "15340389" at bounding box center [423, 109] width 45 height 8
drag, startPoint x: 460, startPoint y: 34, endPoint x: 384, endPoint y: 17, distance: 77.3
click at [460, 34] on button "Close modal" at bounding box center [465, 34] width 12 height 19
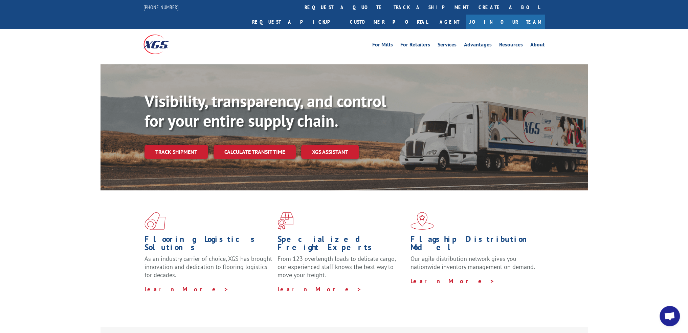
drag, startPoint x: 334, startPoint y: 6, endPoint x: 322, endPoint y: 67, distance: 62.1
click at [388, 6] on link "track a shipment" at bounding box center [430, 7] width 85 height 15
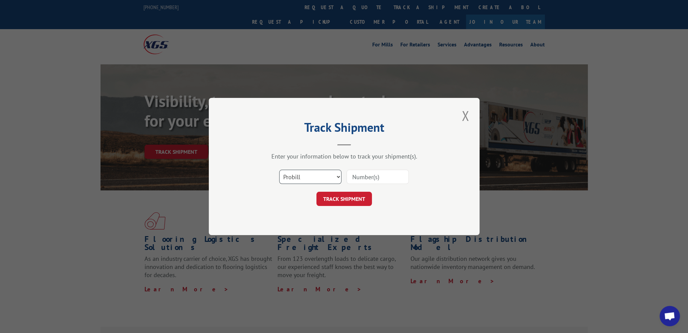
drag, startPoint x: 293, startPoint y: 178, endPoint x: 293, endPoint y: 182, distance: 4.4
click at [293, 178] on select "Select category... Probill BOL PO" at bounding box center [310, 176] width 62 height 14
select select "bol"
click at [279, 169] on select "Select category... Probill BOL PO" at bounding box center [310, 176] width 62 height 14
click at [352, 181] on input at bounding box center [377, 176] width 62 height 14
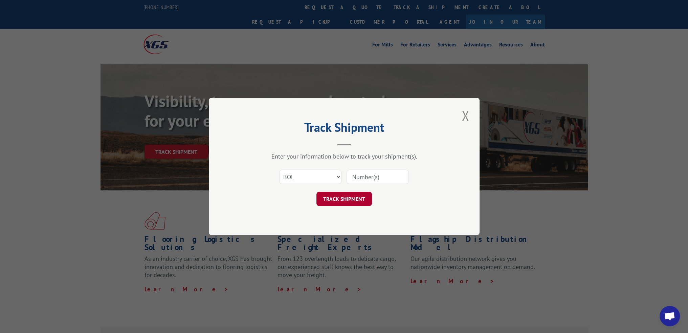
paste input "56N6129"
type input "56N6129"
click at [348, 200] on button "TRACK SHIPMENT" at bounding box center [343, 198] width 55 height 14
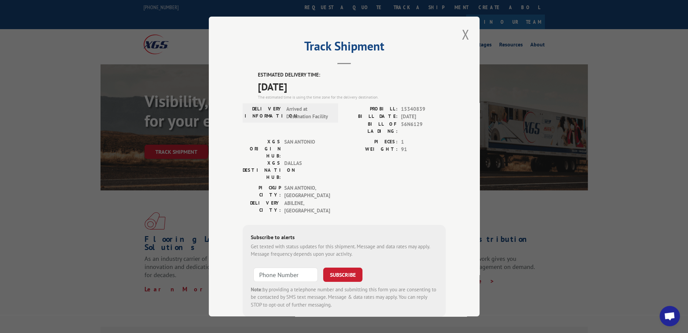
click at [411, 105] on span "15340839" at bounding box center [423, 109] width 45 height 8
drag, startPoint x: 461, startPoint y: 38, endPoint x: 447, endPoint y: 36, distance: 15.0
click at [461, 38] on button "Close modal" at bounding box center [465, 34] width 12 height 19
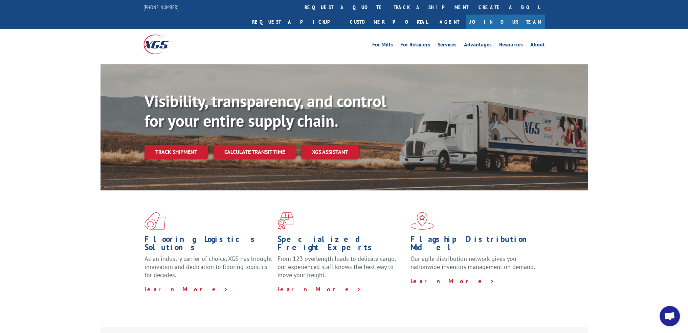
drag, startPoint x: 306, startPoint y: 7, endPoint x: 349, endPoint y: 33, distance: 50.2
click at [388, 7] on link "track a shipment" at bounding box center [430, 7] width 85 height 15
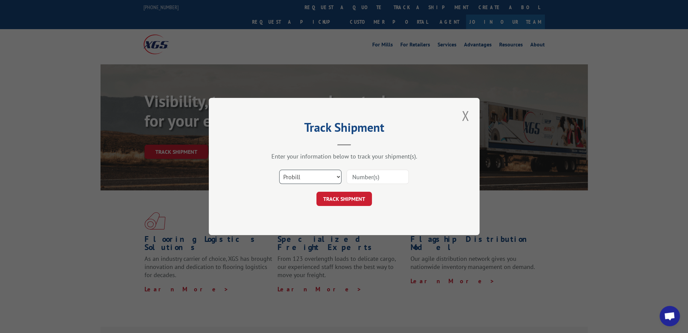
click at [305, 180] on select "Select category... Probill BOL PO" at bounding box center [310, 176] width 62 height 14
select select "bol"
click at [279, 169] on select "Select category... Probill BOL PO" at bounding box center [310, 176] width 62 height 14
drag, startPoint x: 362, startPoint y: 172, endPoint x: 361, endPoint y: 176, distance: 4.1
click at [362, 172] on input at bounding box center [377, 176] width 62 height 14
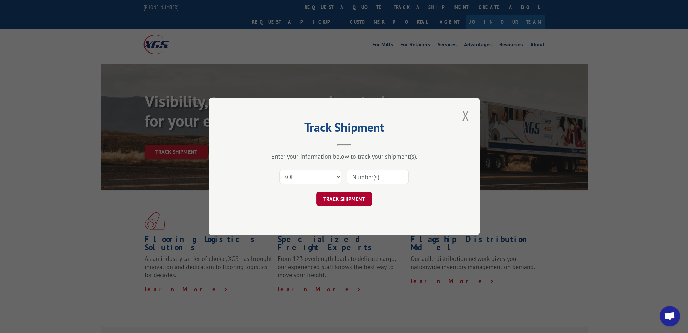
paste input "56H6394"
type input "56H6394"
click at [353, 198] on button "TRACK SHIPMENT" at bounding box center [343, 198] width 55 height 14
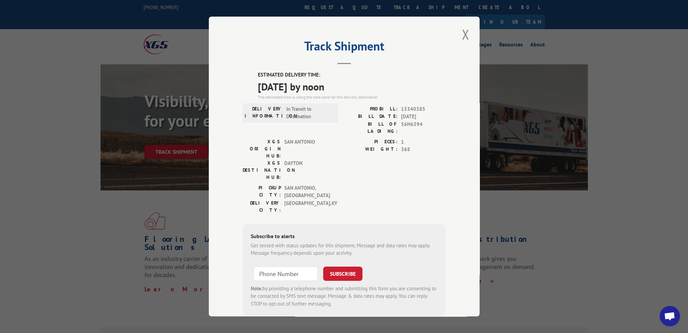
click at [409, 109] on span "15340385" at bounding box center [423, 109] width 45 height 8
drag, startPoint x: 463, startPoint y: 37, endPoint x: 443, endPoint y: 27, distance: 23.0
click at [463, 37] on button "Close modal" at bounding box center [465, 34] width 12 height 19
